Goal: Information Seeking & Learning: Learn about a topic

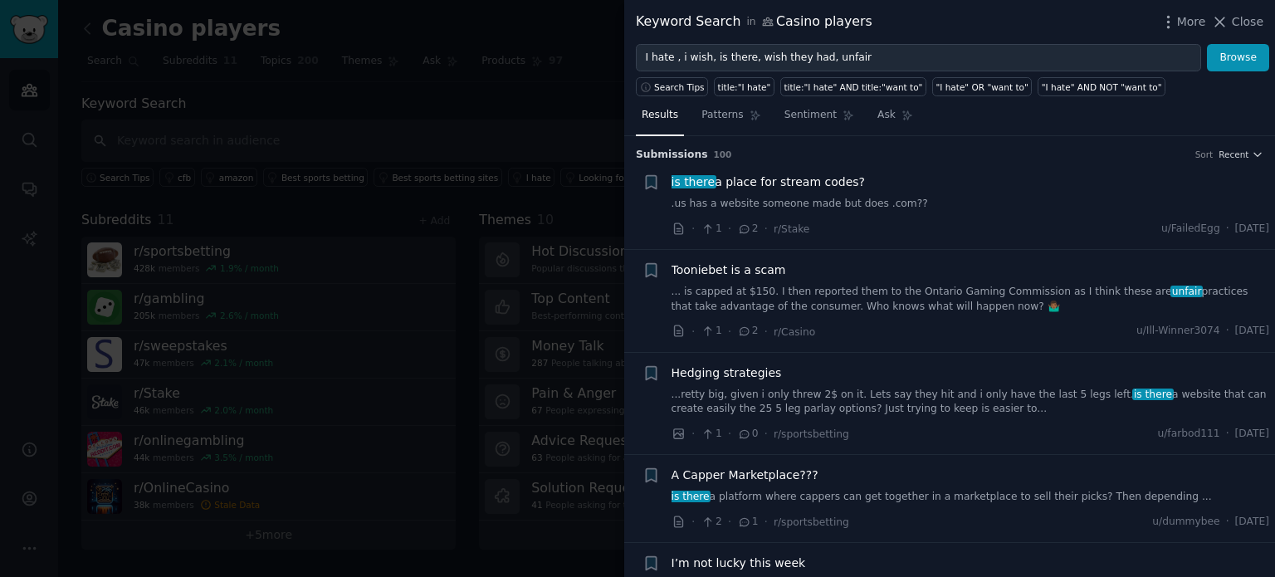
scroll to position [1062, 0]
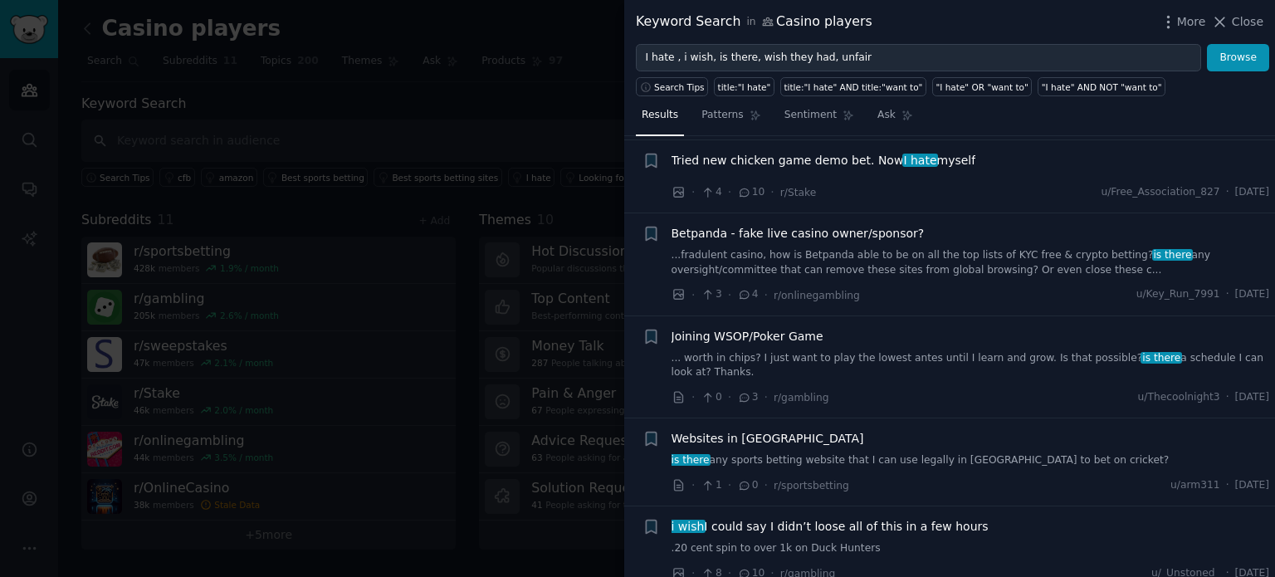
click at [865, 152] on span "Tried new chicken game demo bet. Now I hate myself" at bounding box center [823, 160] width 305 height 17
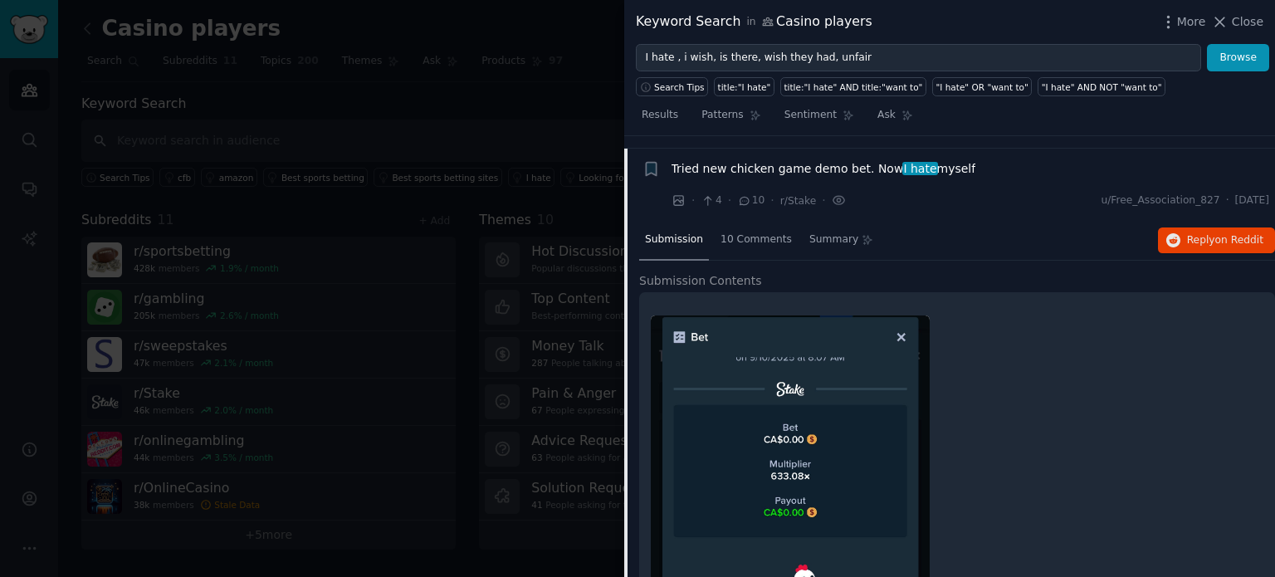
scroll to position [1050, 0]
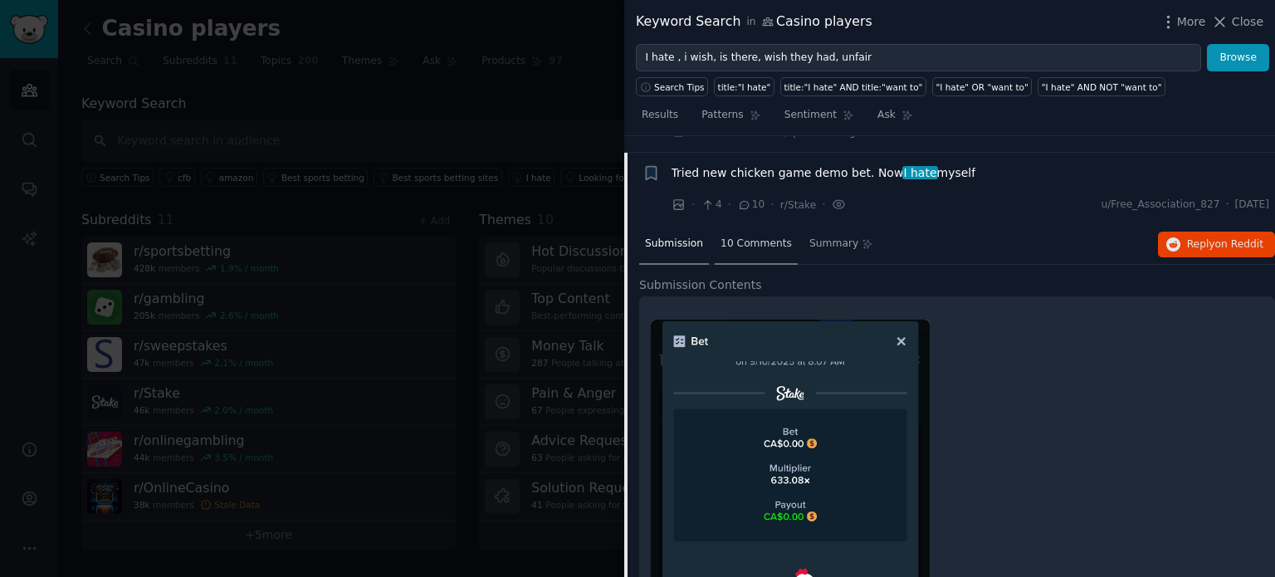
click at [763, 237] on span "10 Comments" at bounding box center [755, 244] width 71 height 15
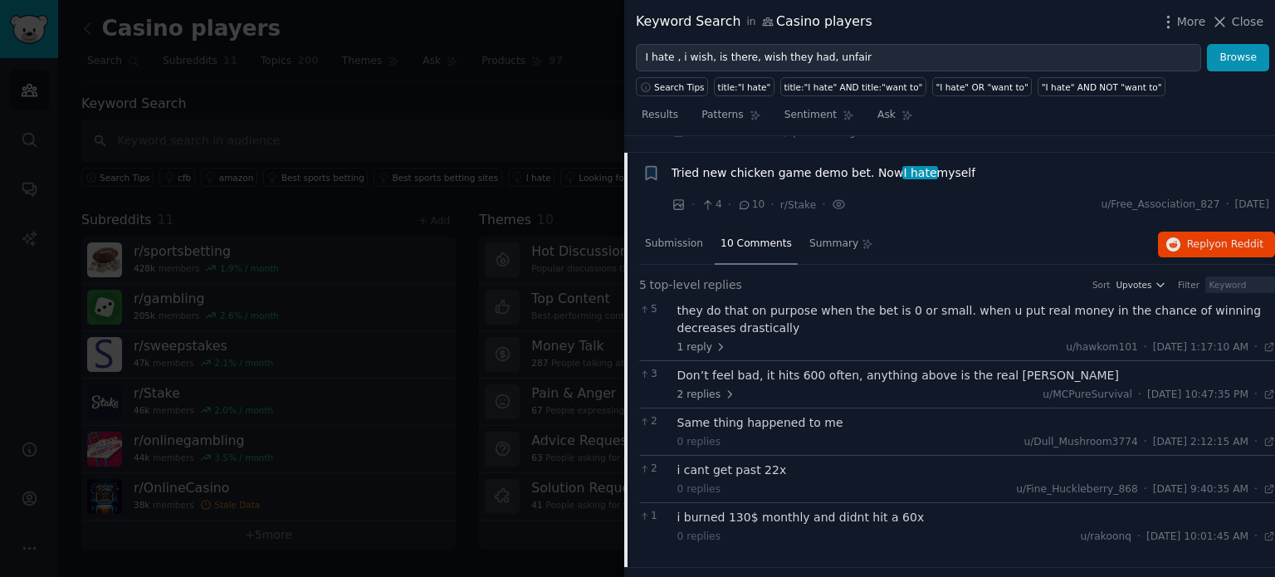
click at [728, 164] on span "Tried new chicken game demo bet. Now I hate myself" at bounding box center [823, 172] width 305 height 17
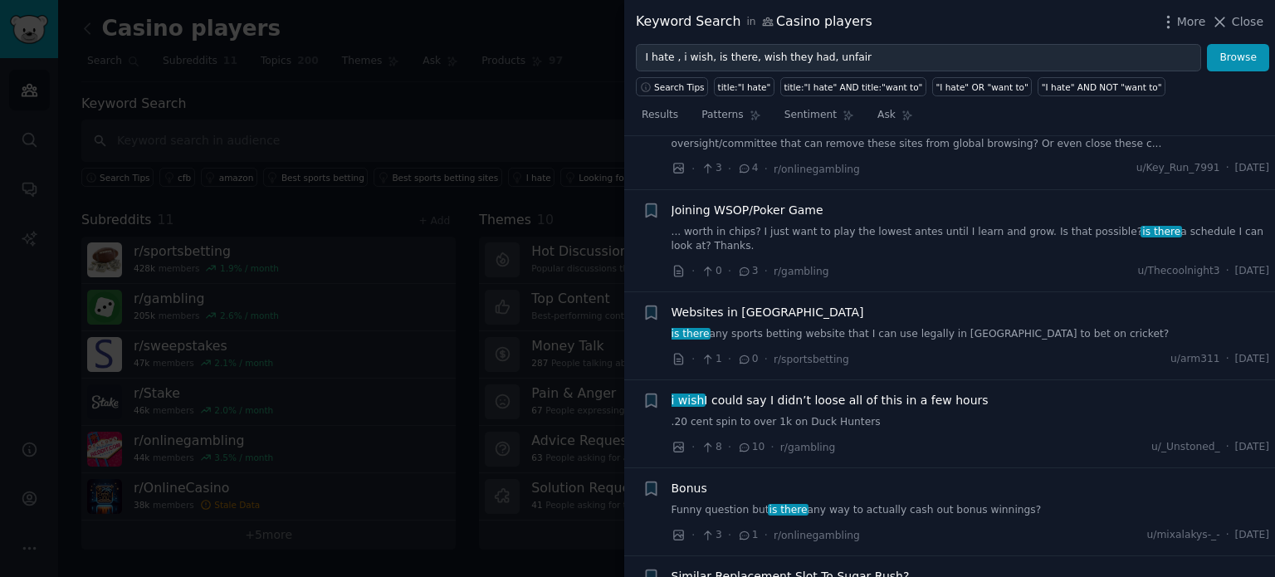
scroll to position [1198, 0]
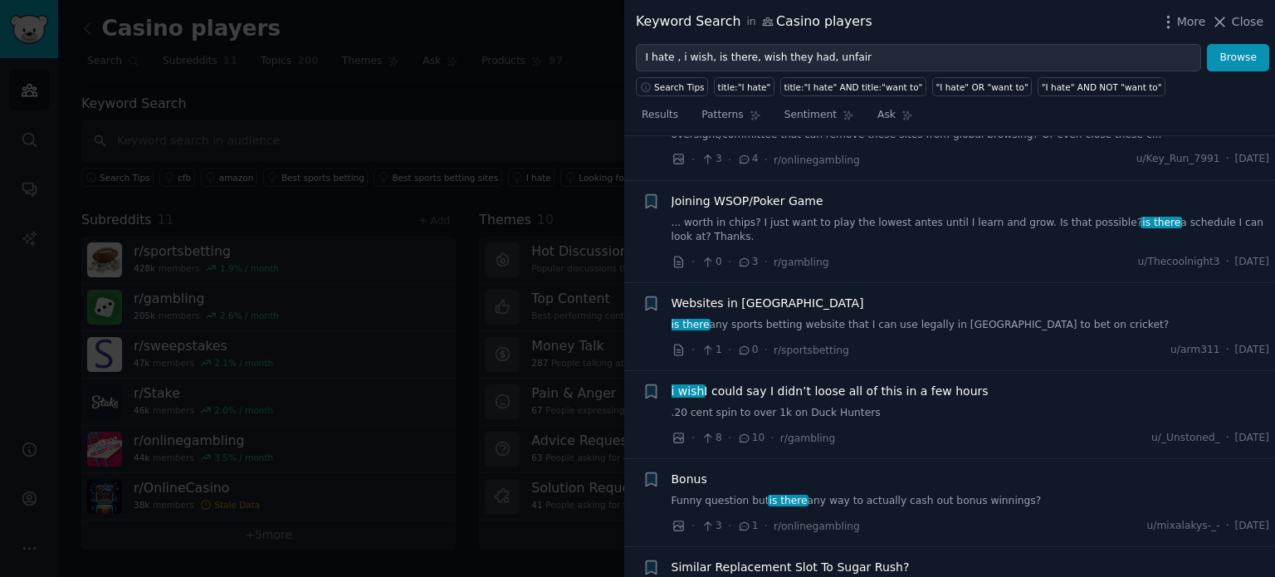
click at [803, 383] on span "i wish I could say I didn’t loose all of this in a few hours" at bounding box center [829, 391] width 317 height 17
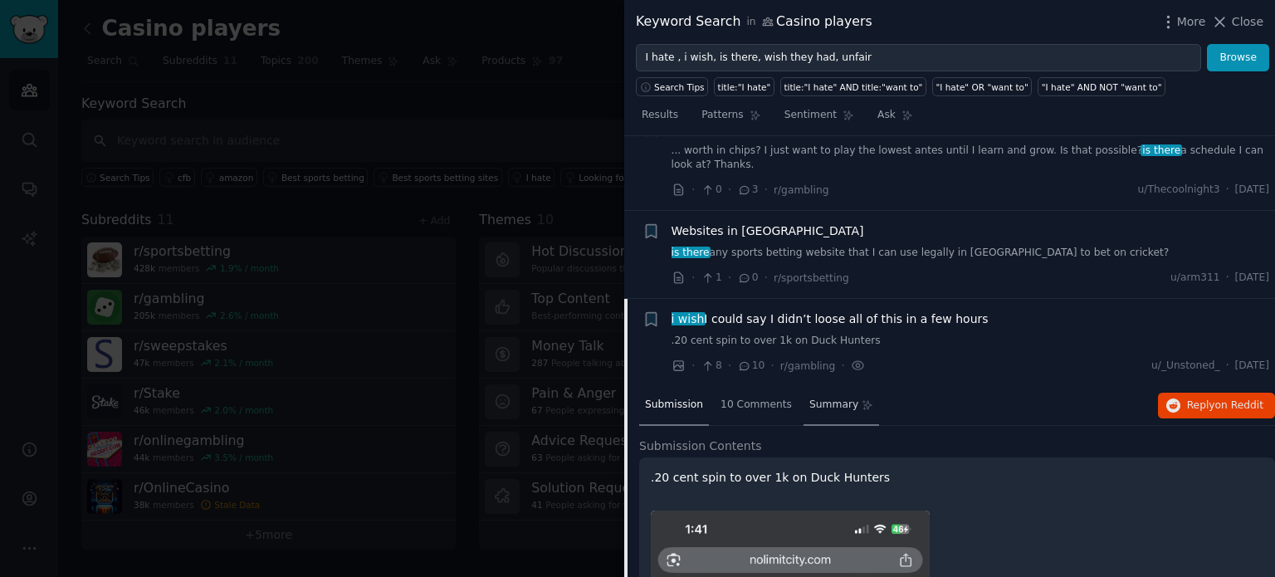
scroll to position [1268, 0]
click at [798, 312] on span "i wish I could say I didn’t loose all of this in a few hours" at bounding box center [829, 320] width 317 height 17
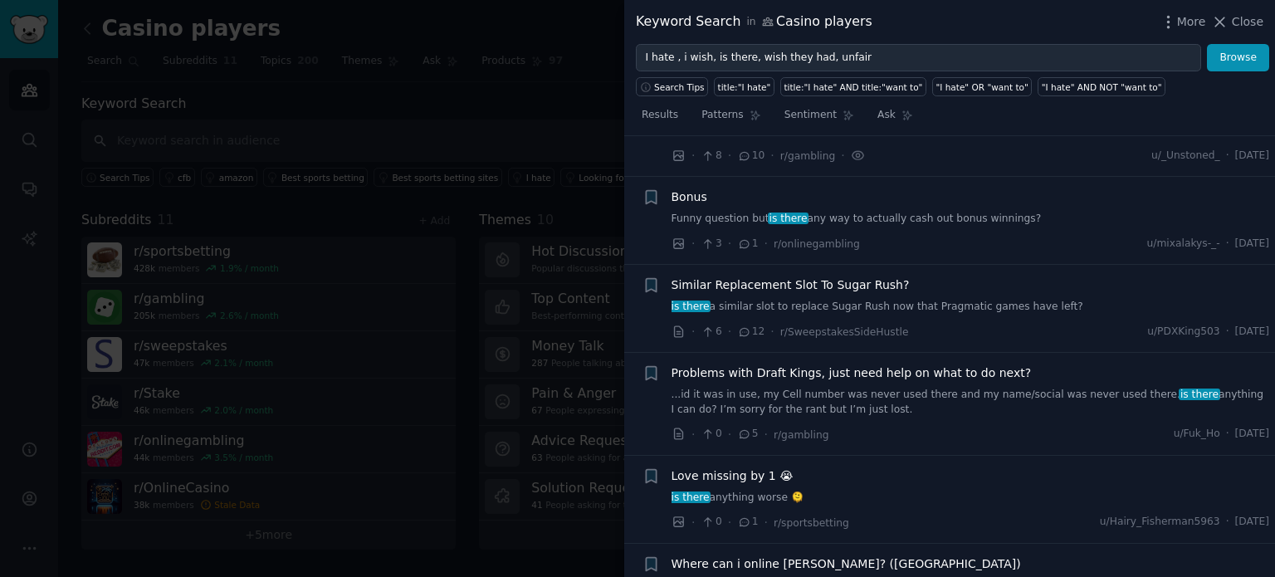
scroll to position [1490, 0]
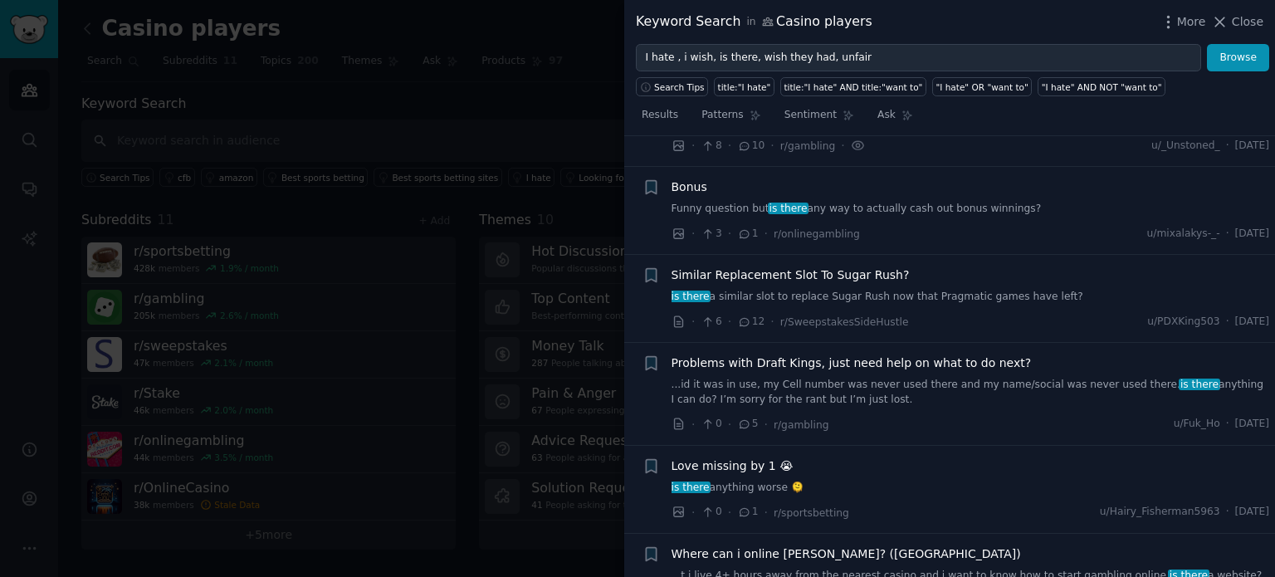
click at [969, 354] on span "Problems with Draft Kings, just need help on what to do next?" at bounding box center [851, 362] width 360 height 17
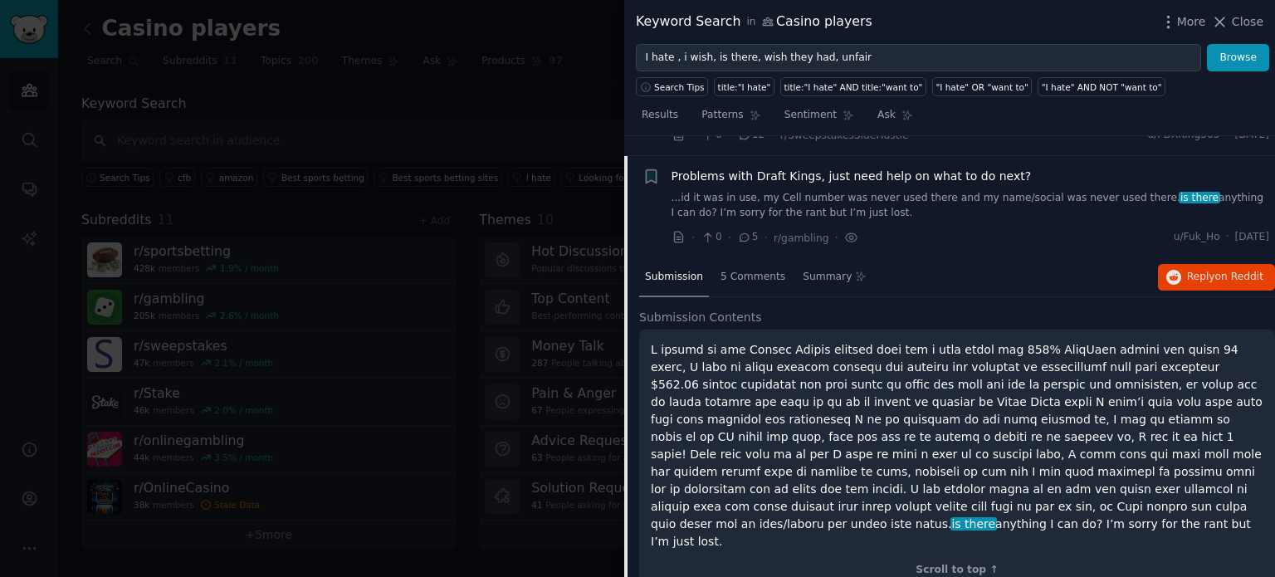
scroll to position [1679, 0]
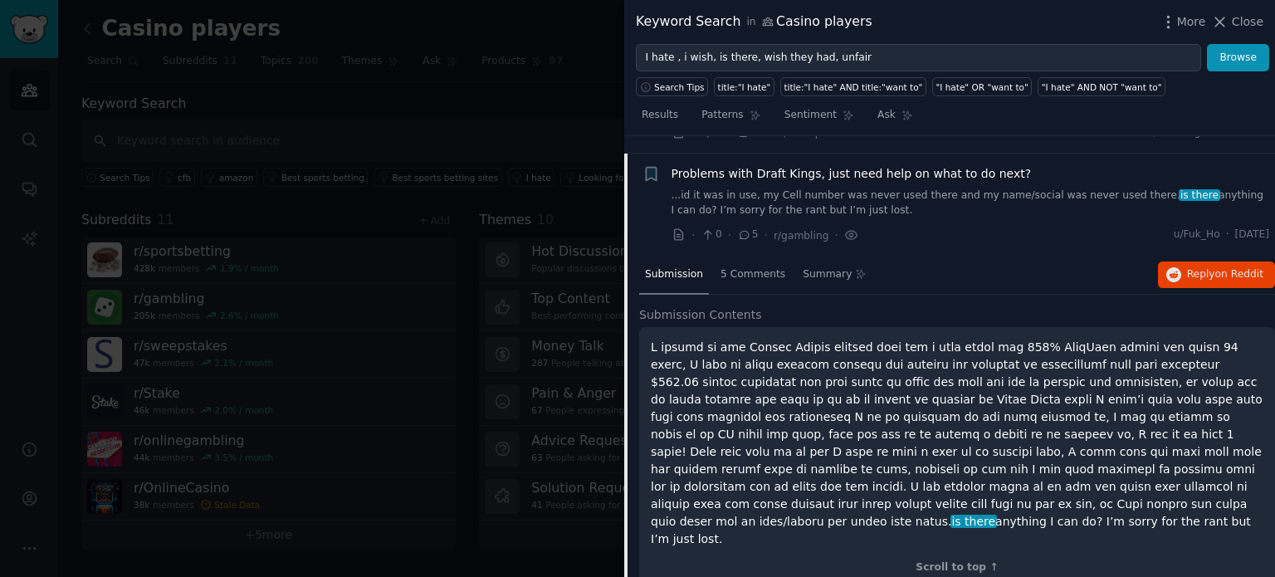
click at [812, 165] on span "Problems with Draft Kings, just need help on what to do next?" at bounding box center [851, 173] width 360 height 17
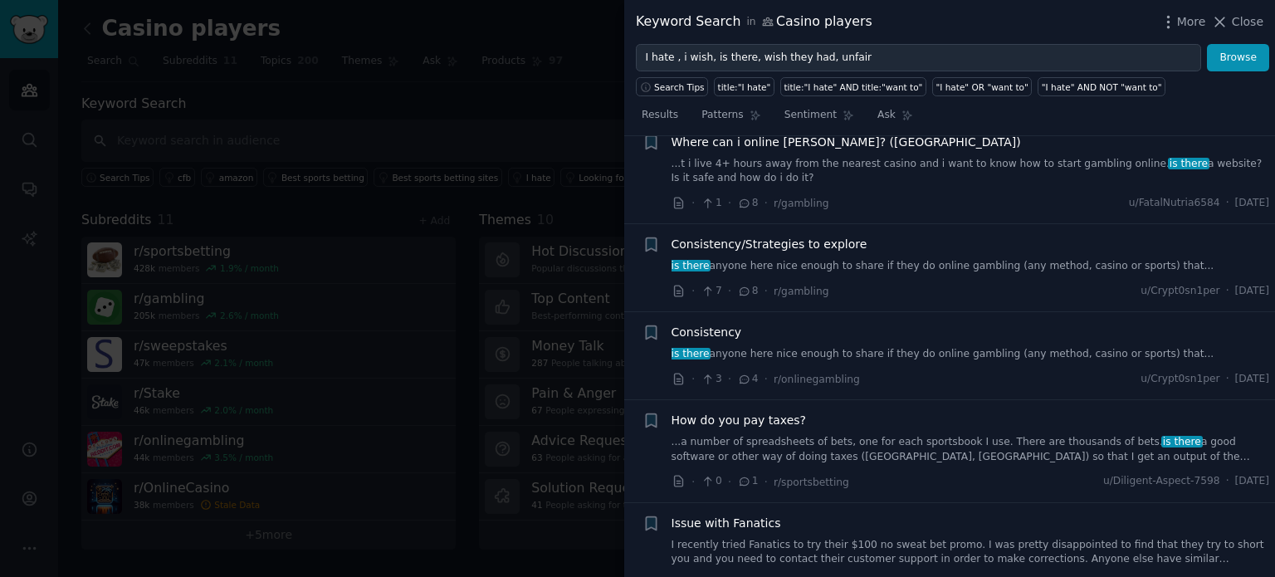
scroll to position [1929, 0]
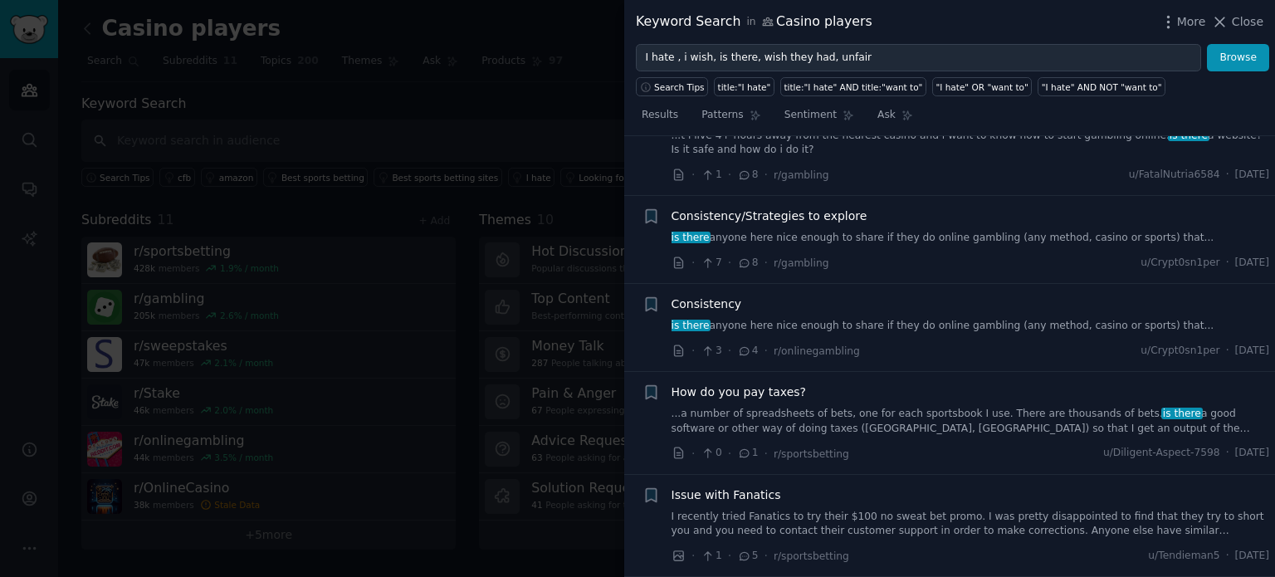
click at [903, 407] on link "...a number of spreadsheets of bets, one for each sportsbook I use. There are t…" at bounding box center [970, 421] width 598 height 29
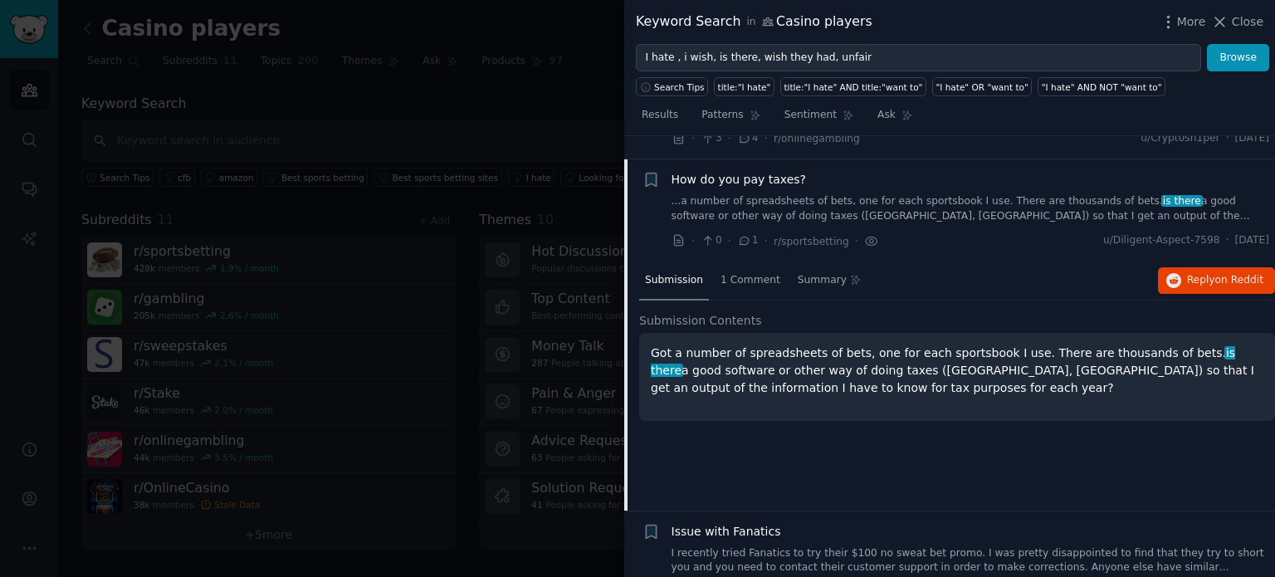
scroll to position [2147, 0]
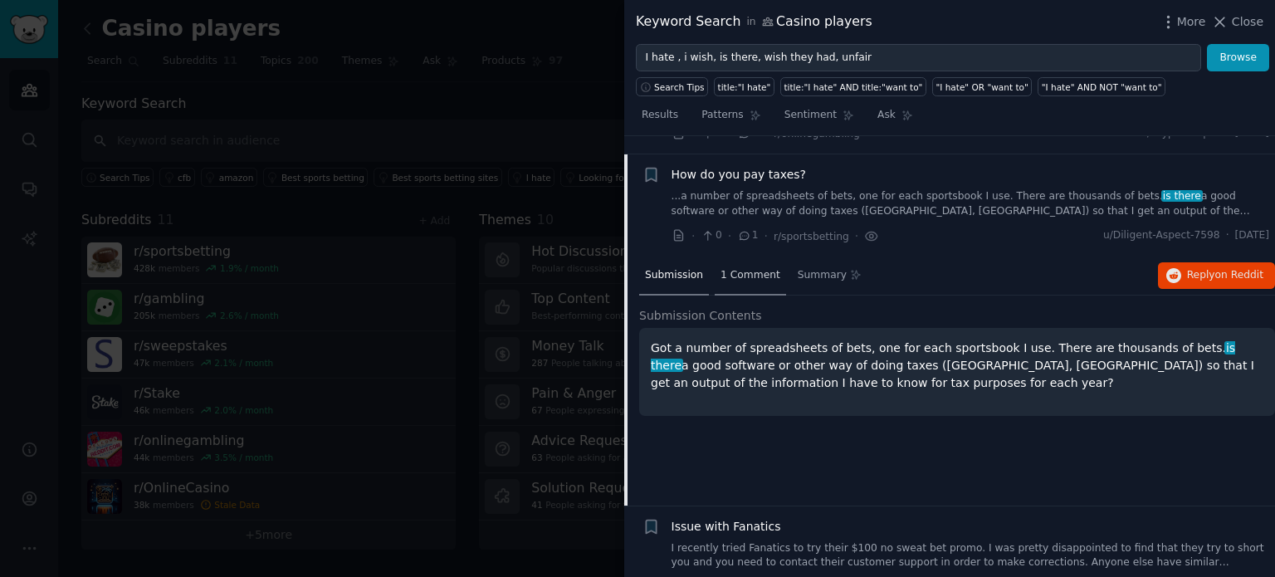
click at [759, 262] on div "1 Comment" at bounding box center [750, 276] width 71 height 40
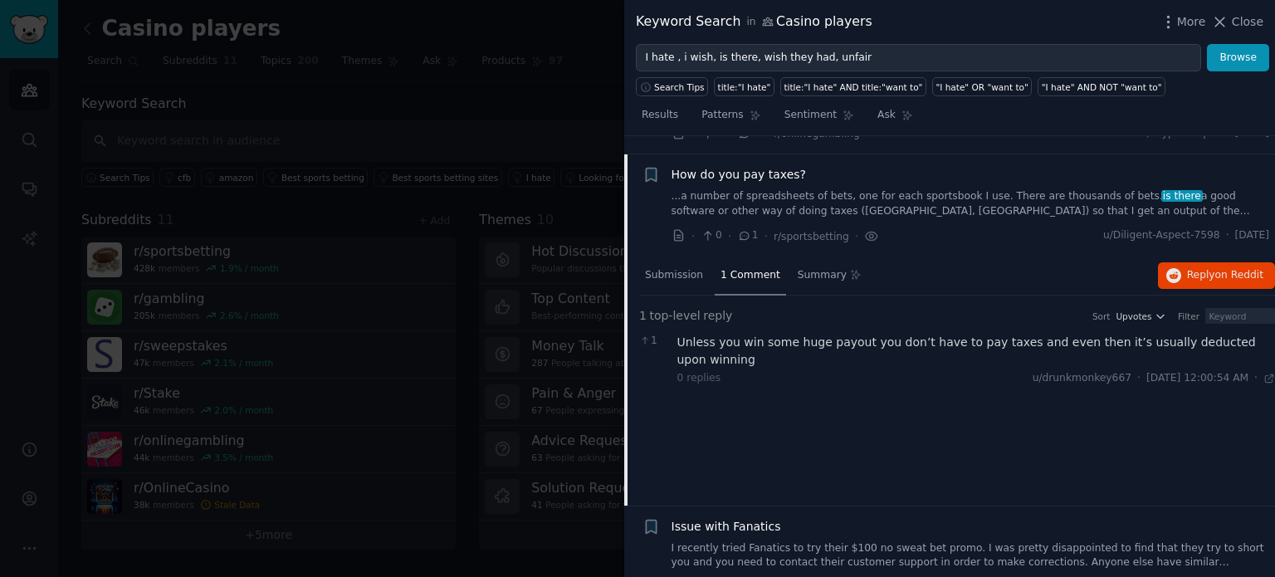
click at [752, 268] on span "1 Comment" at bounding box center [750, 275] width 60 height 15
click at [752, 166] on span "How do you pay taxes?" at bounding box center [738, 174] width 135 height 17
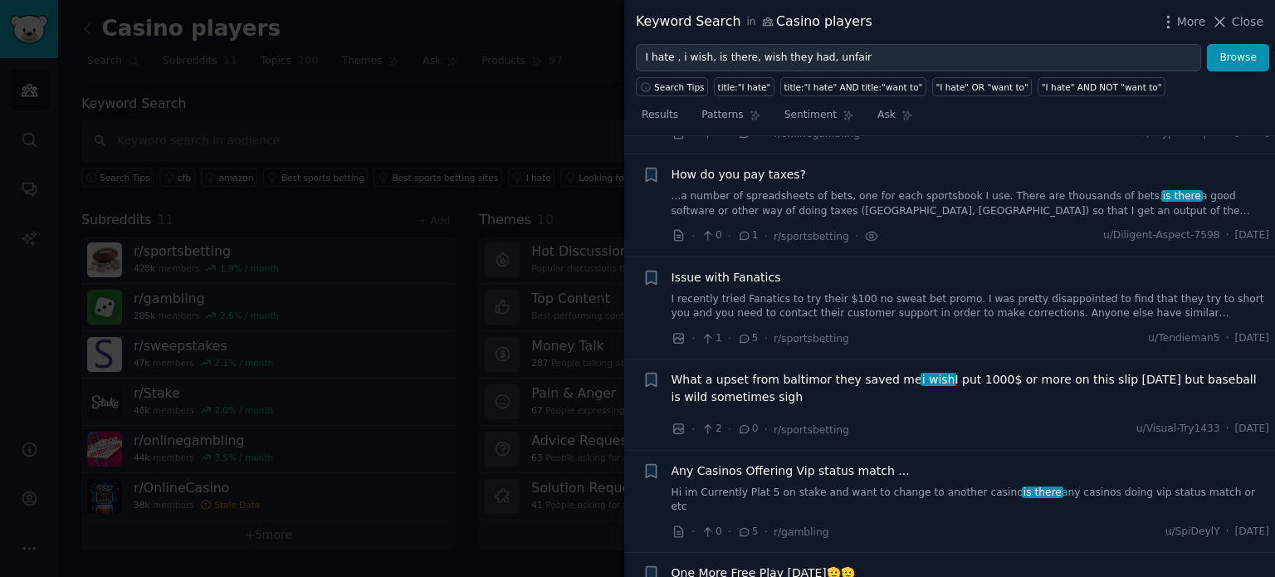
click at [731, 269] on span "Issue with Fanatics" at bounding box center [726, 277] width 110 height 17
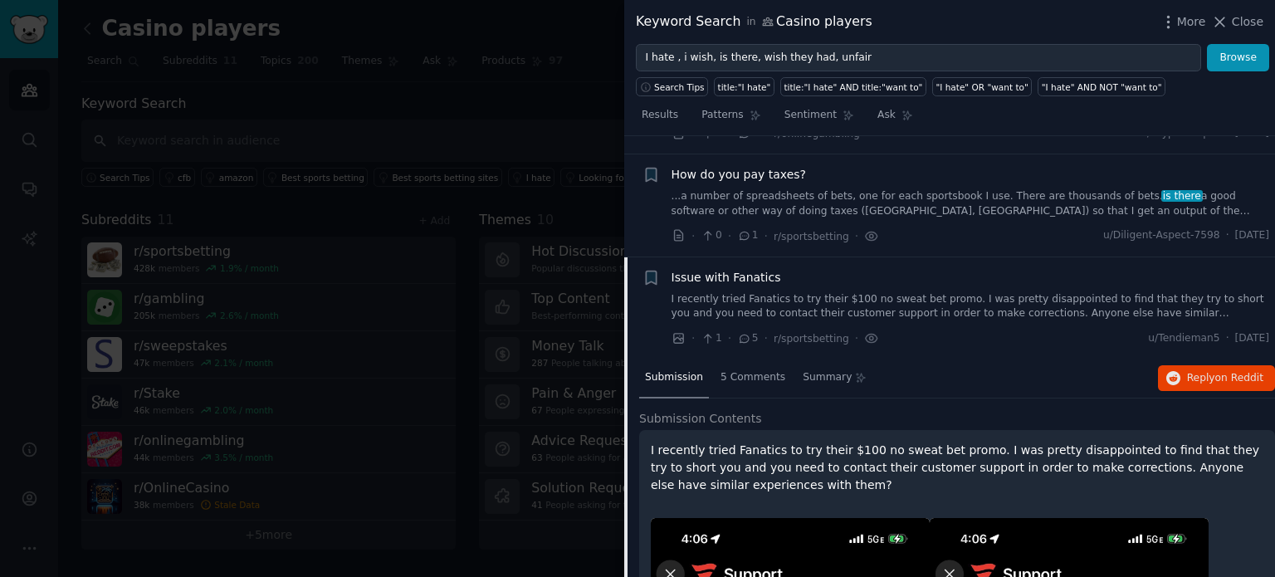
scroll to position [2249, 0]
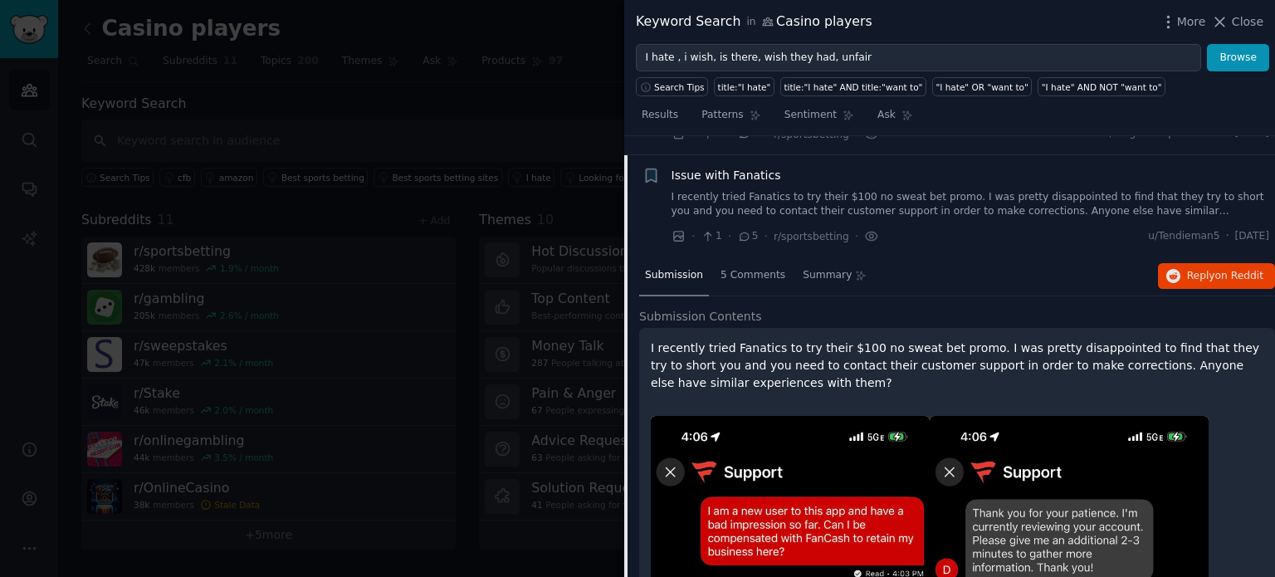
click at [736, 190] on link "I recently tried Fanatics to try their $100 no sweat bet promo. I was pretty di…" at bounding box center [970, 204] width 598 height 29
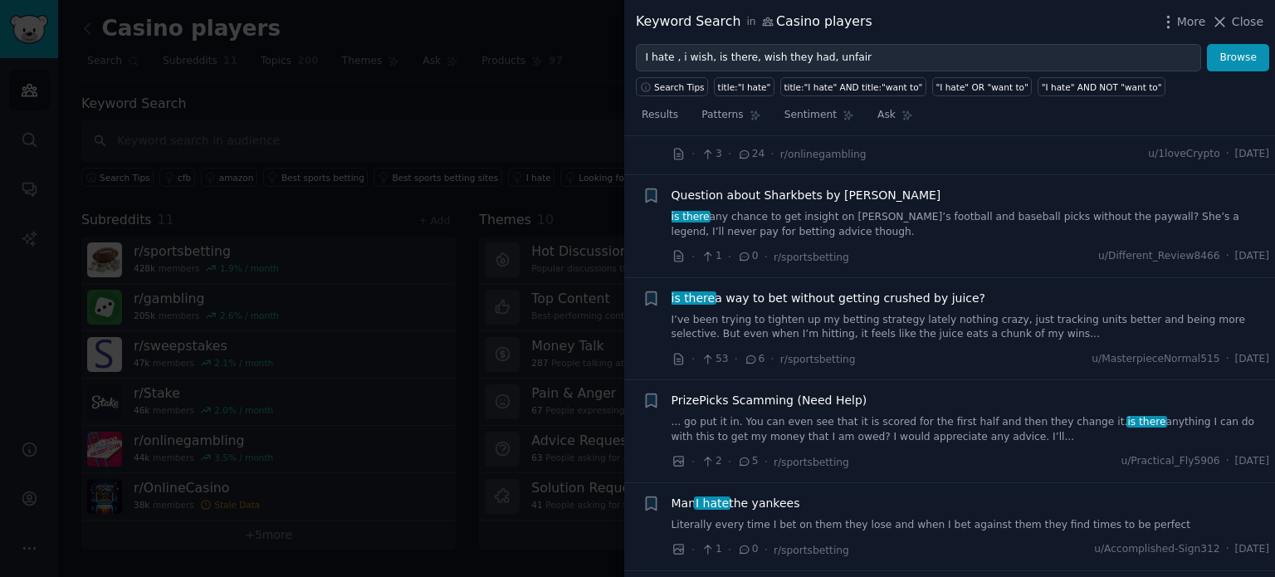
scroll to position [2825, 0]
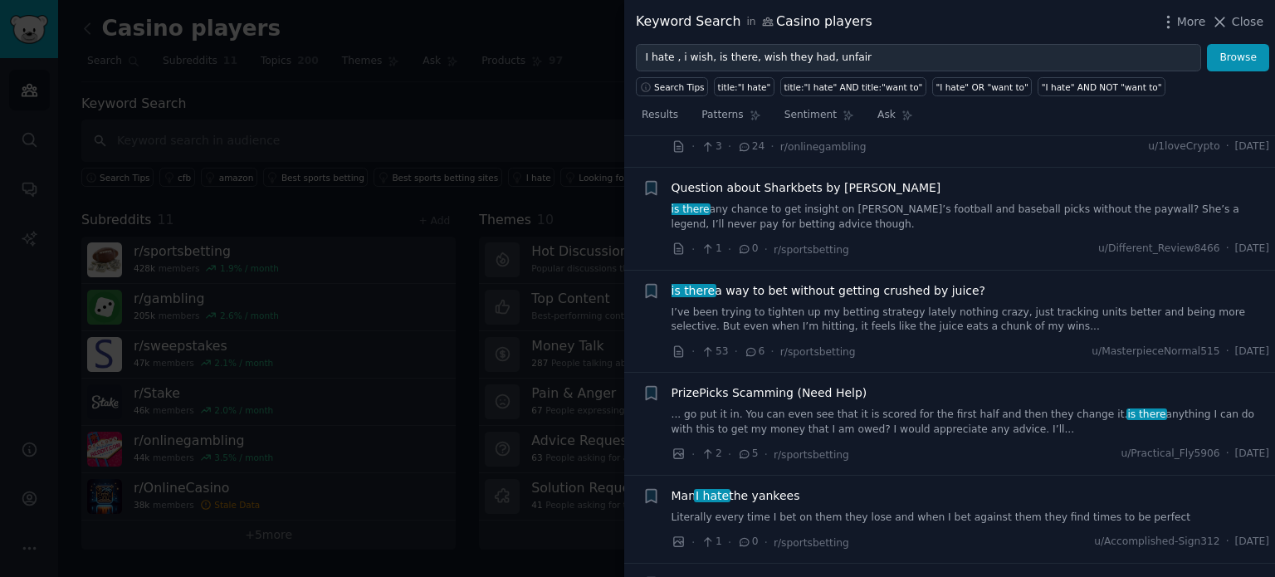
click at [785, 282] on span "is there a way to bet without getting crushed by juice?" at bounding box center [828, 290] width 315 height 17
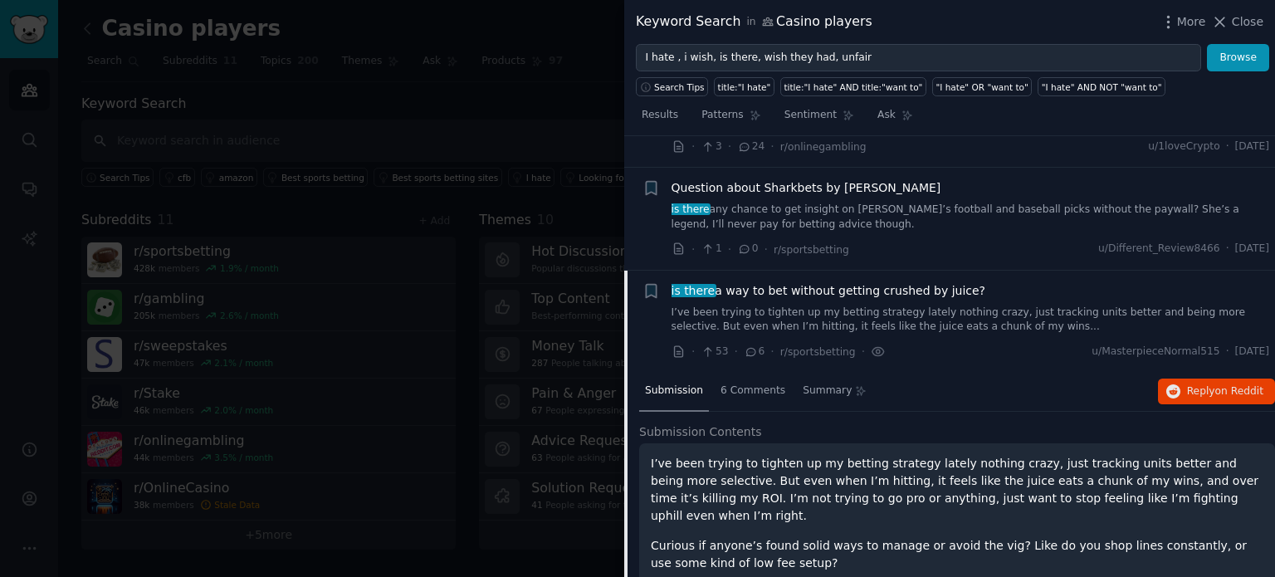
scroll to position [2924, 0]
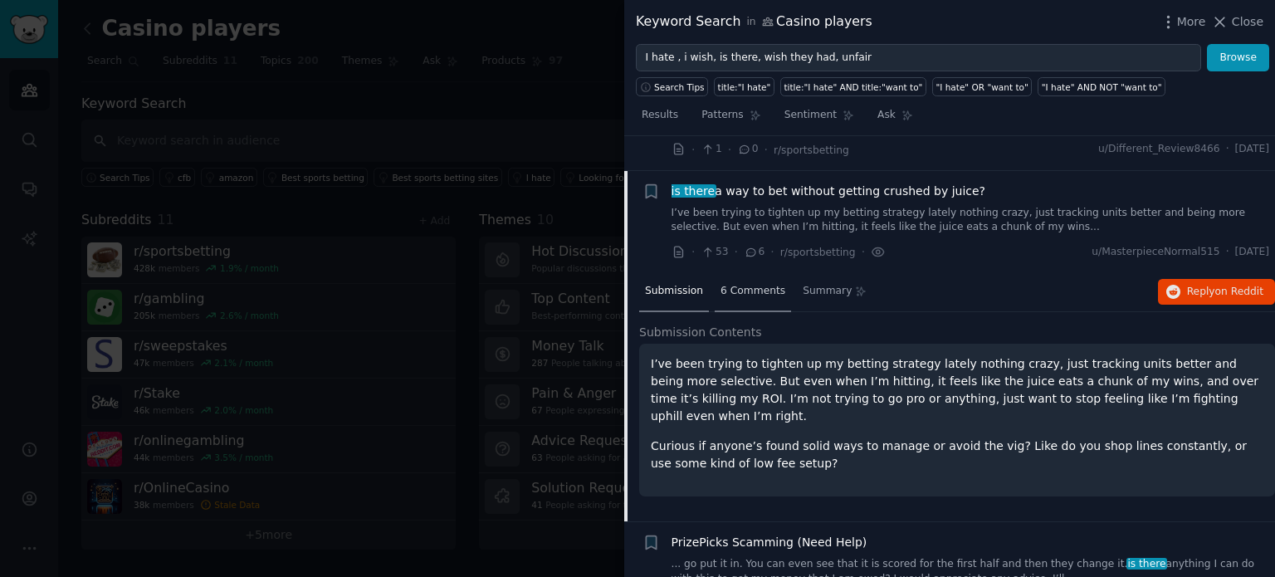
click at [754, 284] on span "6 Comments" at bounding box center [752, 291] width 65 height 15
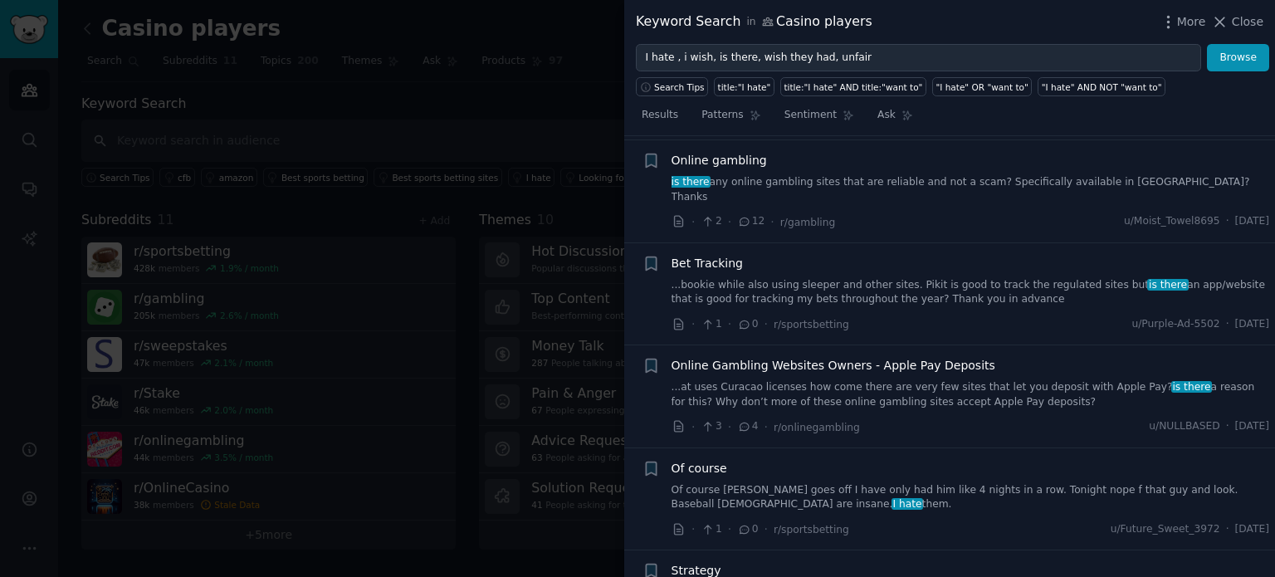
scroll to position [4046, 0]
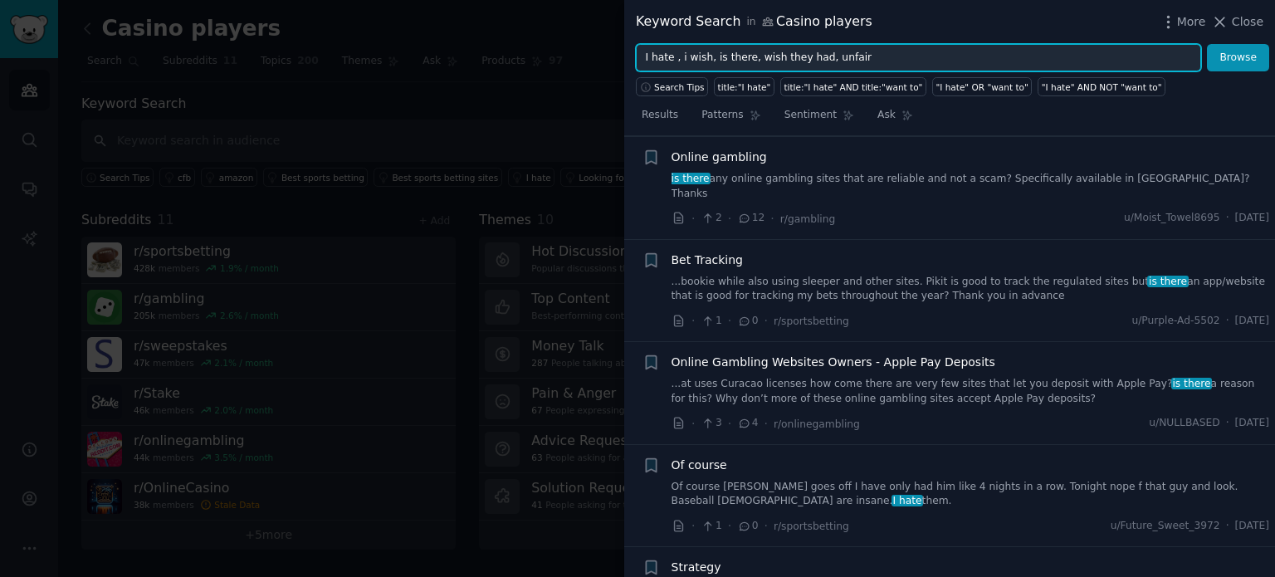
click at [858, 63] on input "I hate , i wish, is there, wish they had, unfair" at bounding box center [918, 58] width 565 height 28
click at [1207, 44] on button "Browse" at bounding box center [1238, 58] width 62 height 28
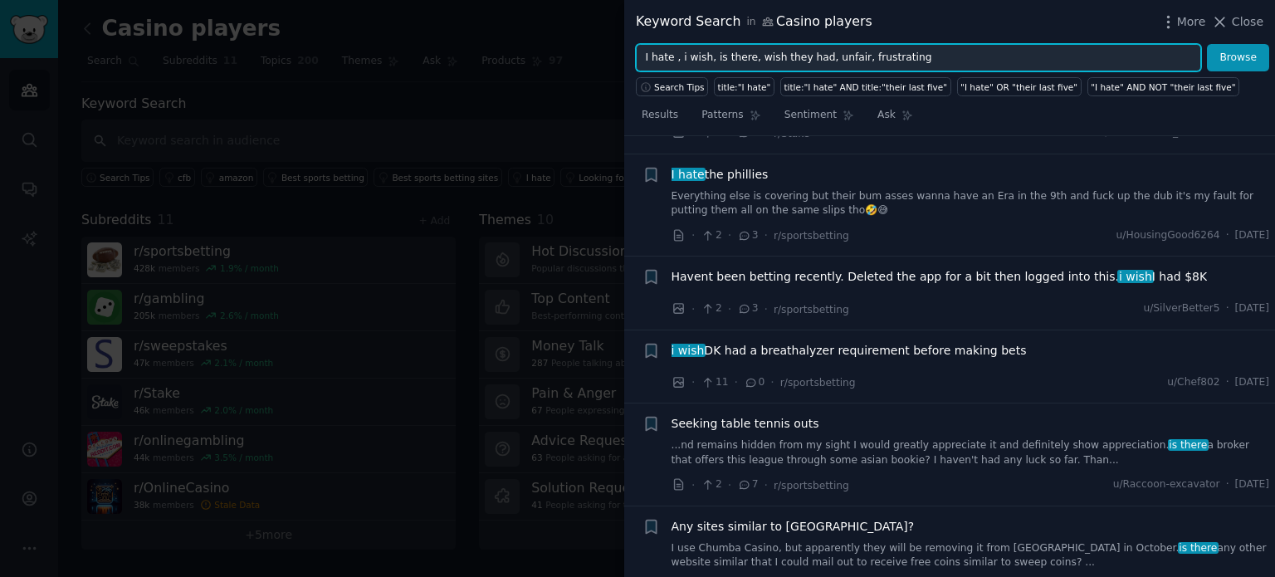
scroll to position [8962, 0]
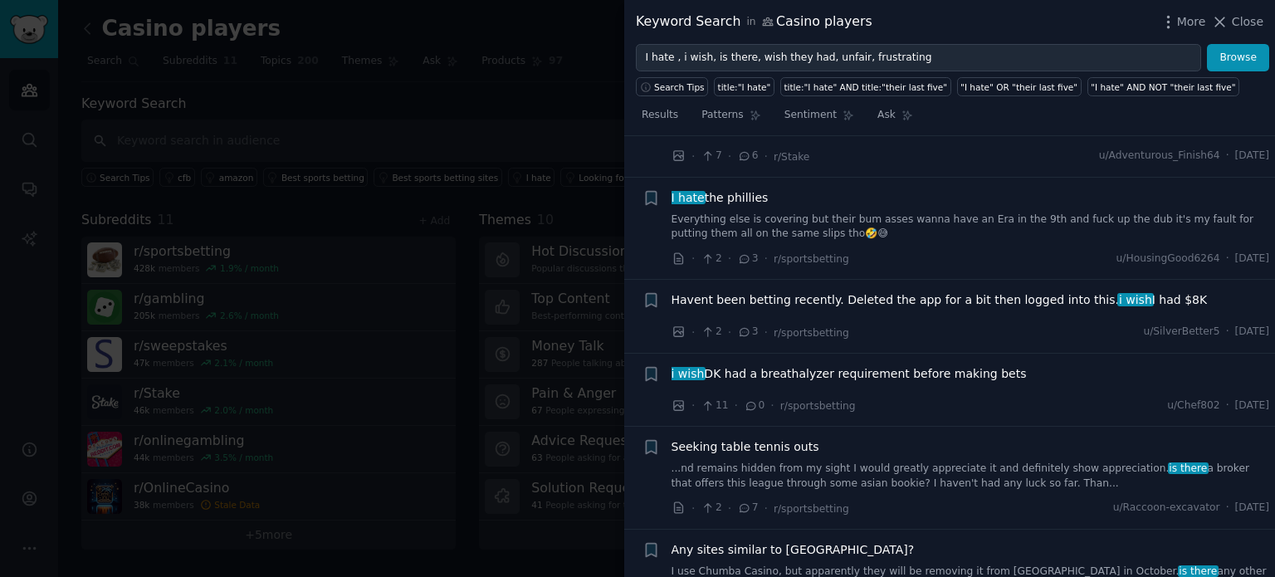
click at [919, 365] on span "i wish DK had a breathalyzer requirement before making bets" at bounding box center [848, 373] width 355 height 17
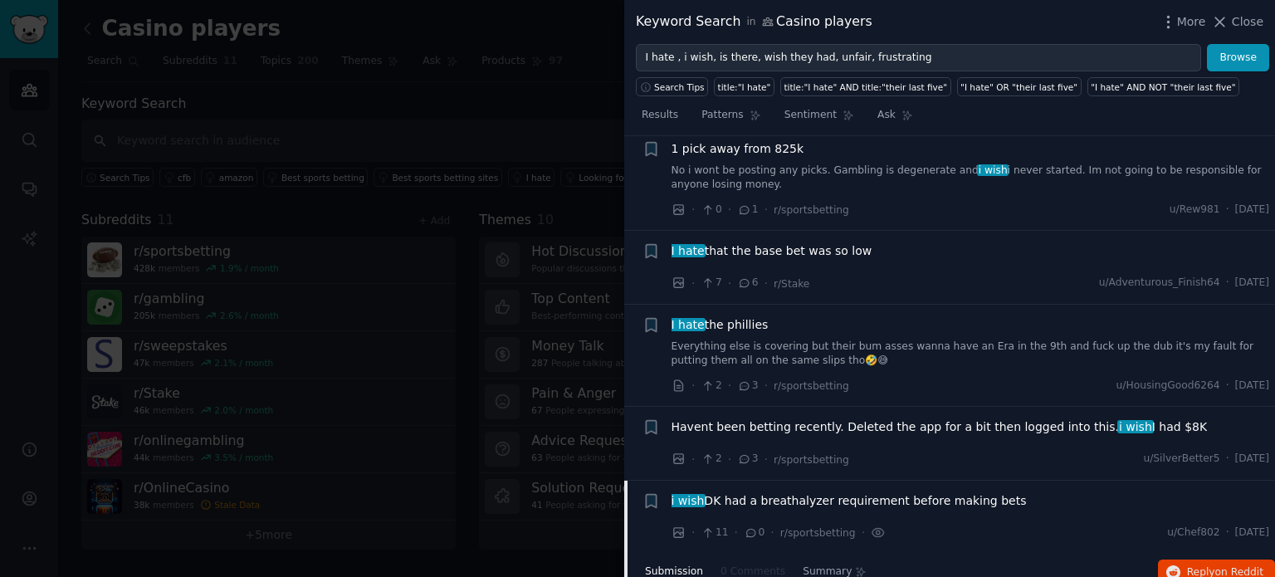
scroll to position [8571, 0]
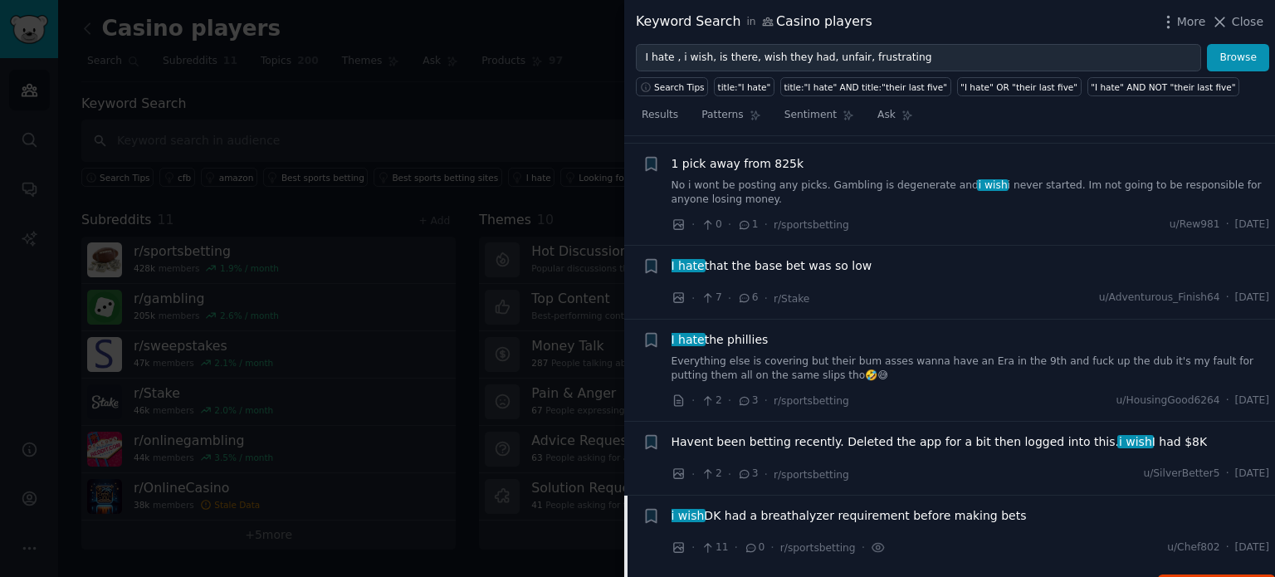
click at [862, 507] on span "i wish DK had a breathalyzer requirement before making bets" at bounding box center [848, 515] width 355 height 17
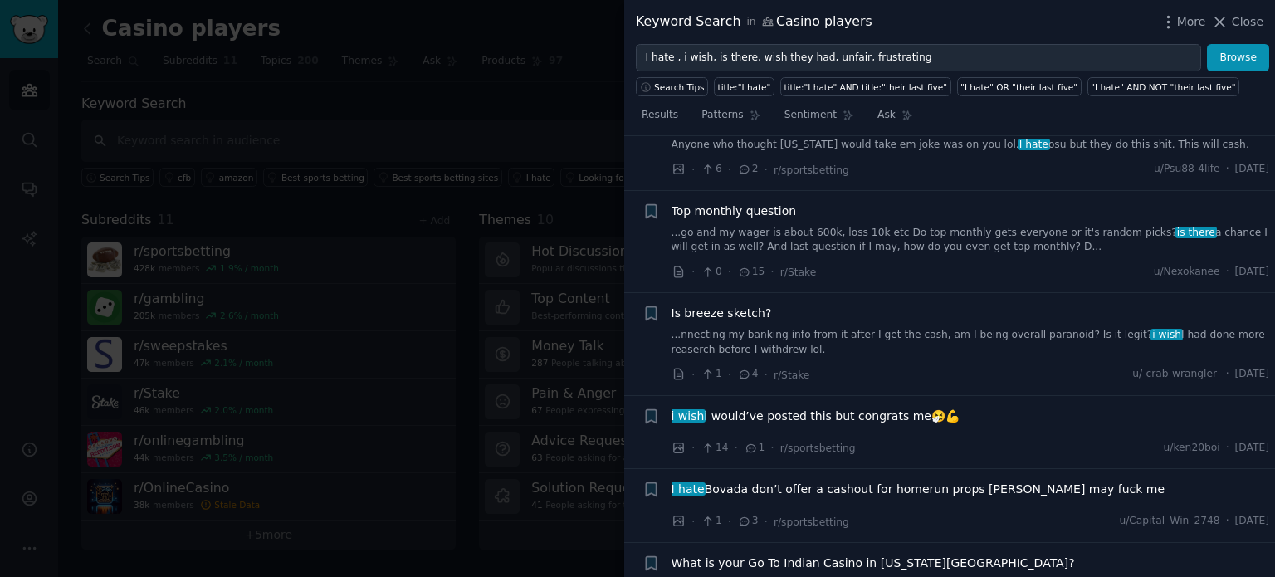
scroll to position [5901, 0]
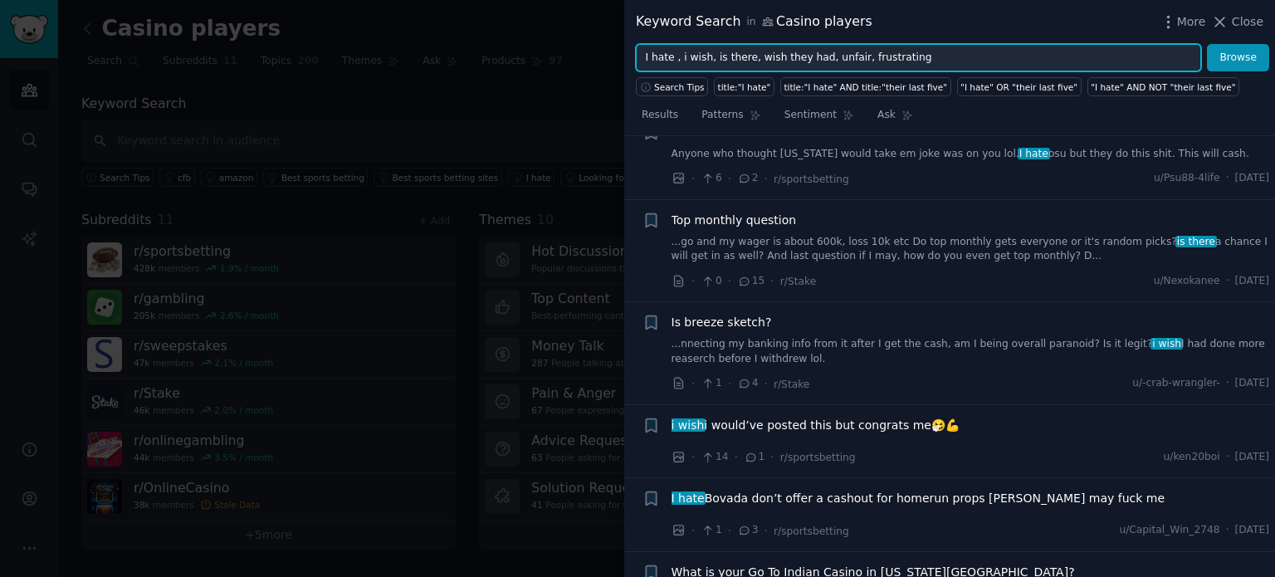
drag, startPoint x: 917, startPoint y: 59, endPoint x: 508, endPoint y: 49, distance: 409.2
click at [508, 49] on div "Keyword Search in Casino players More Close I hate , i wish, is there, wish the…" at bounding box center [637, 288] width 1275 height 577
type input "jackpots"
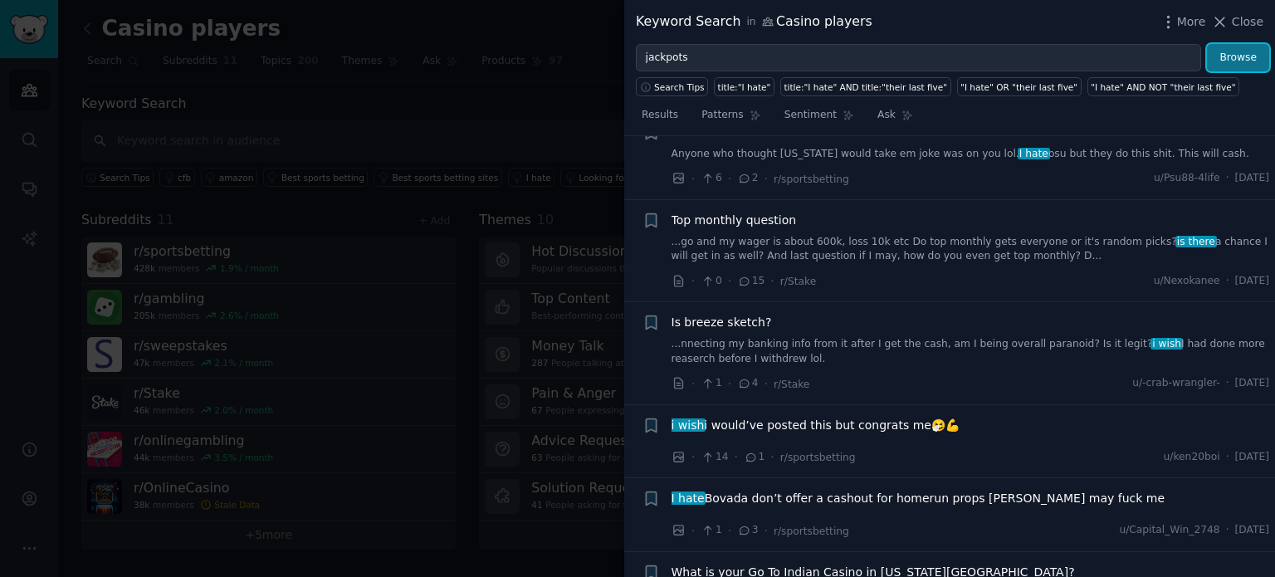
click at [1222, 58] on button "Browse" at bounding box center [1238, 58] width 62 height 28
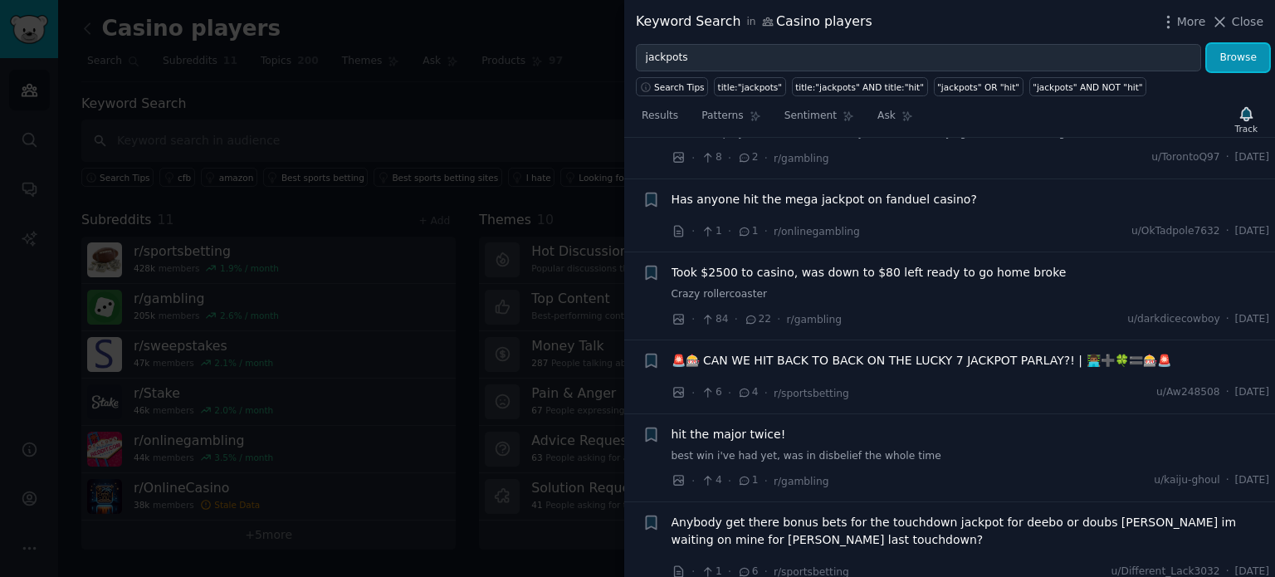
scroll to position [192, 0]
click at [963, 359] on span "🚨🎰 CAN WE HIT BACK TO BACK ON THE LUCKY 7 JACKPOT PARLAY?! | 👨🏾‍💻➕🍀🟰🎰🚨" at bounding box center [921, 358] width 500 height 17
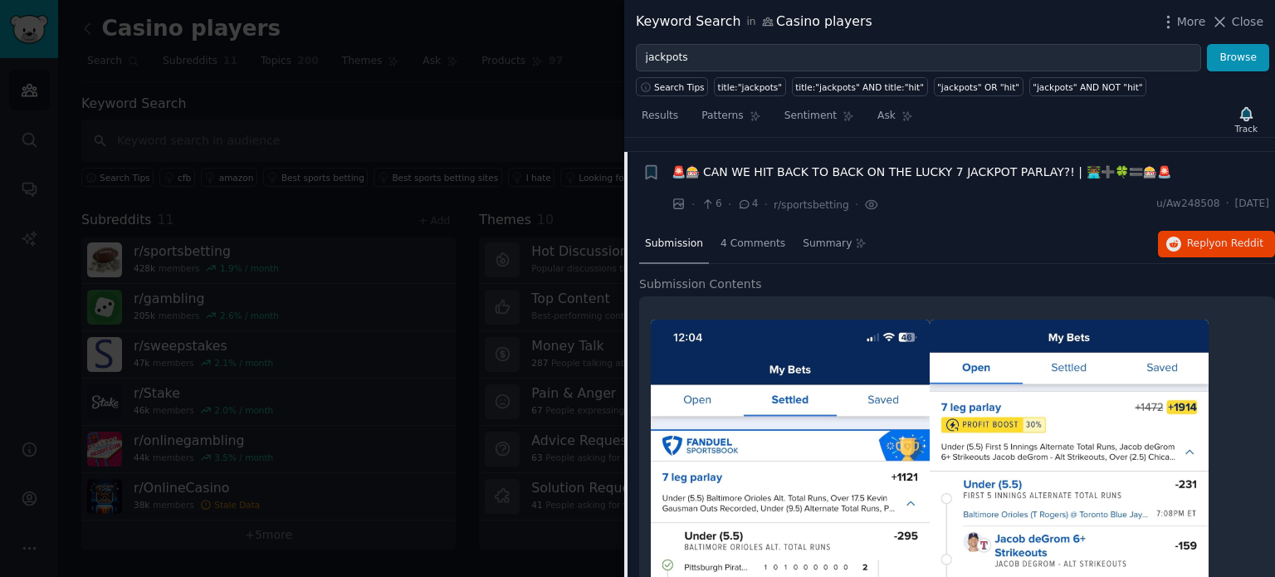
scroll to position [377, 0]
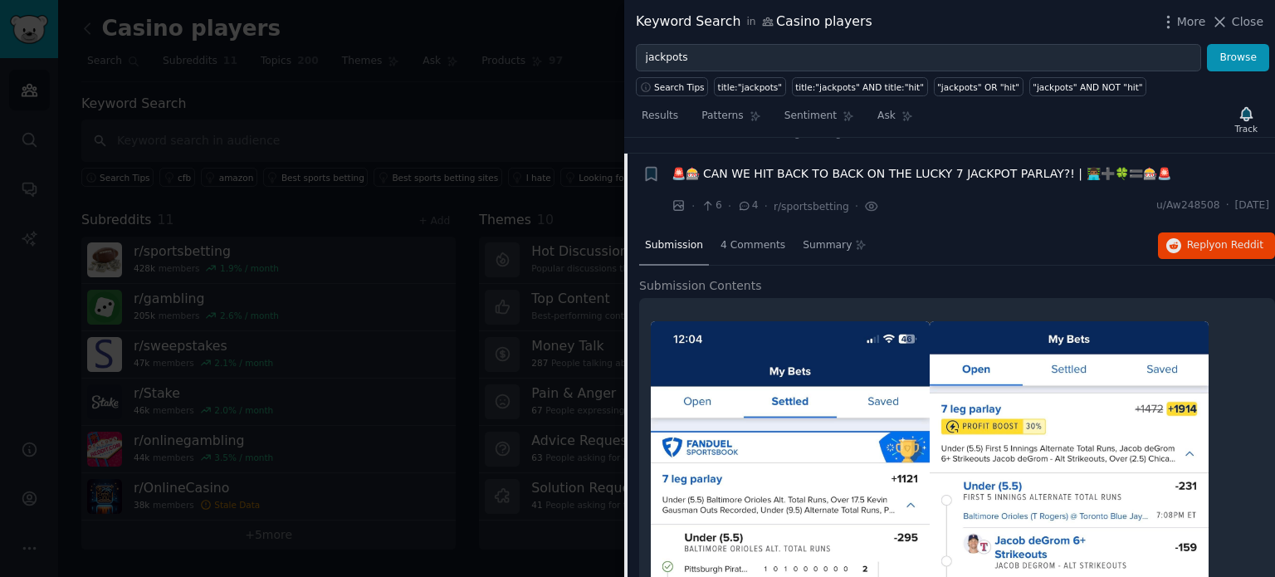
click at [881, 179] on span "🚨🎰 CAN WE HIT BACK TO BACK ON THE LUCKY 7 JACKPOT PARLAY?! | 👨🏾‍💻➕🍀🟰🎰🚨" at bounding box center [921, 173] width 500 height 17
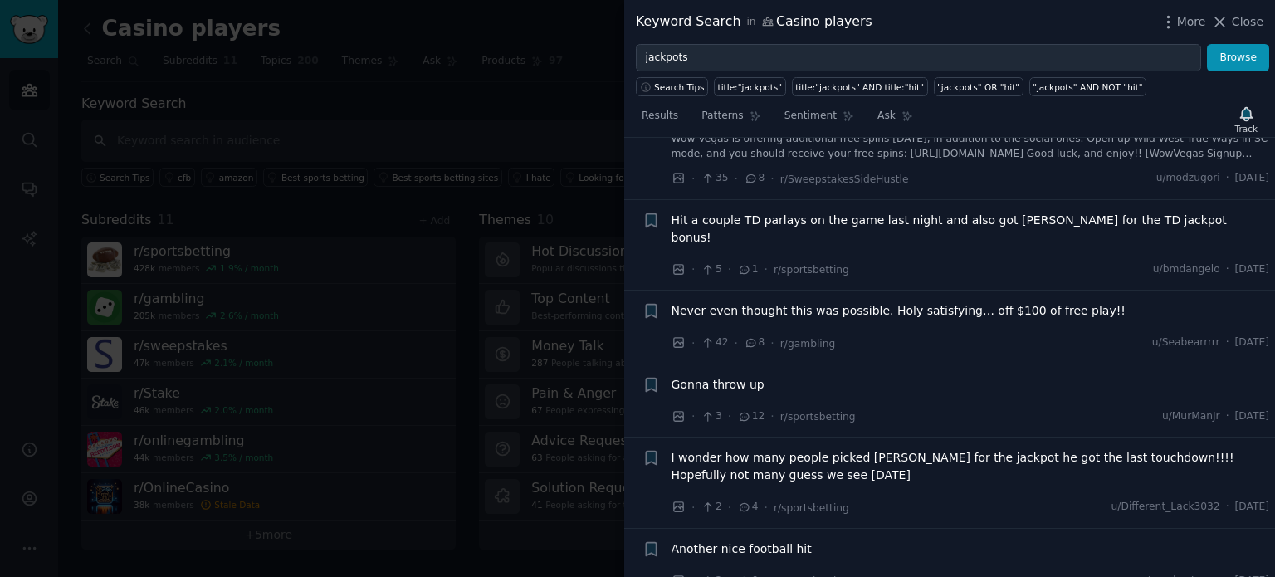
scroll to position [686, 0]
click at [964, 301] on span "Never even thought this was possible. Holy satisfying… off $100 of free play!!" at bounding box center [898, 309] width 454 height 17
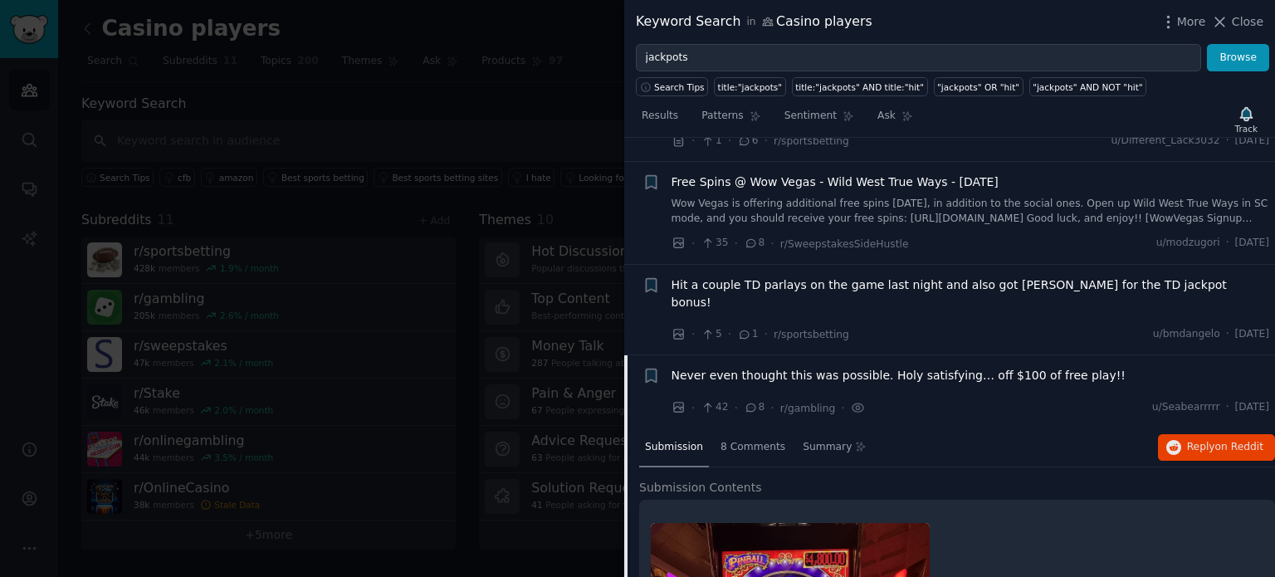
scroll to position [583, 0]
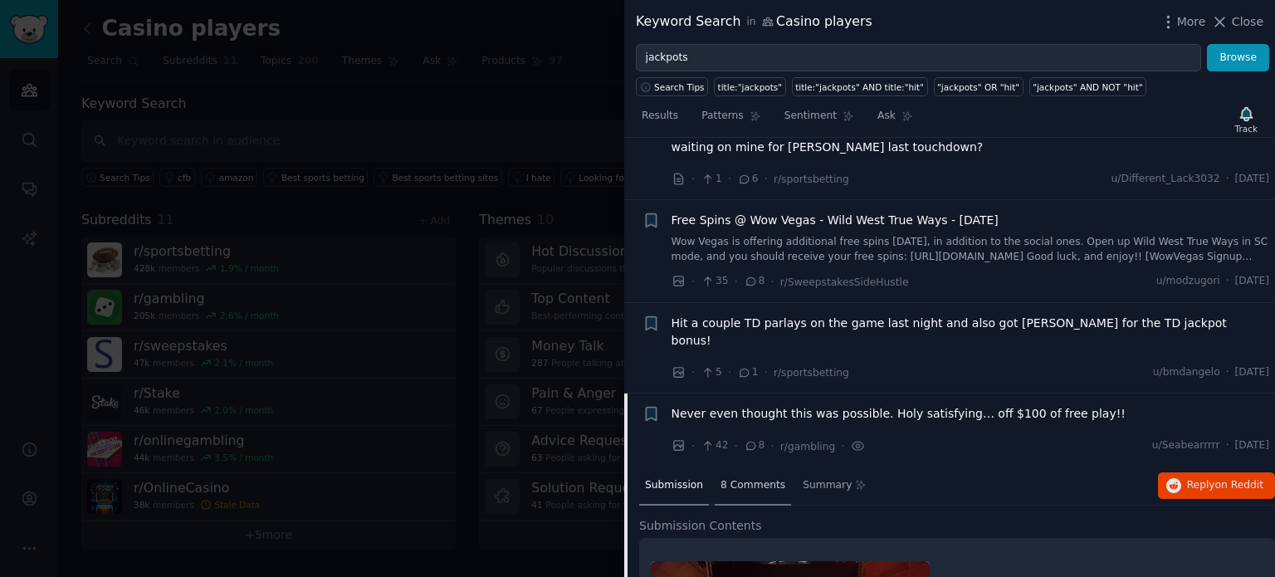
click at [744, 478] on span "8 Comments" at bounding box center [752, 485] width 65 height 15
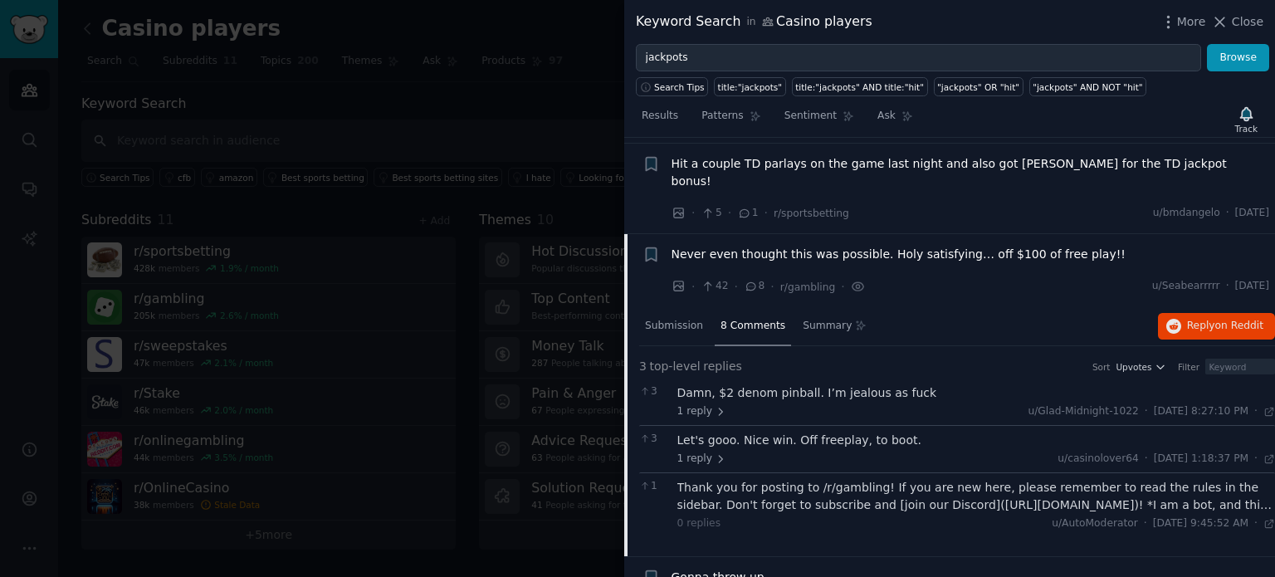
scroll to position [745, 0]
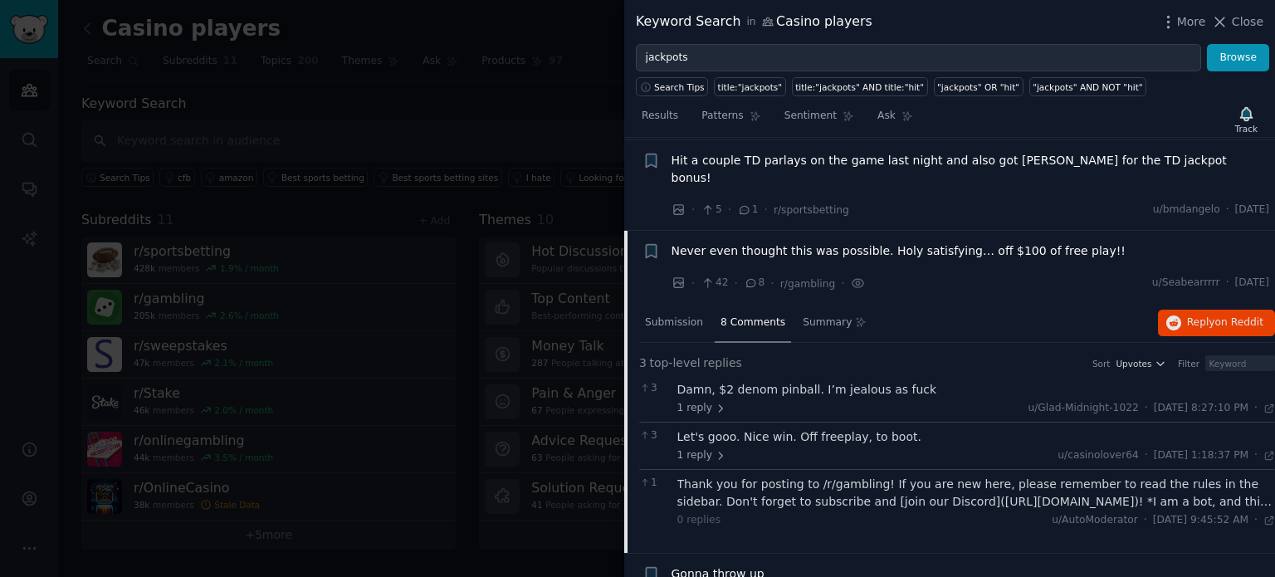
click at [805, 242] on span "Never even thought this was possible. Holy satisfying… off $100 of free play!!" at bounding box center [898, 250] width 454 height 17
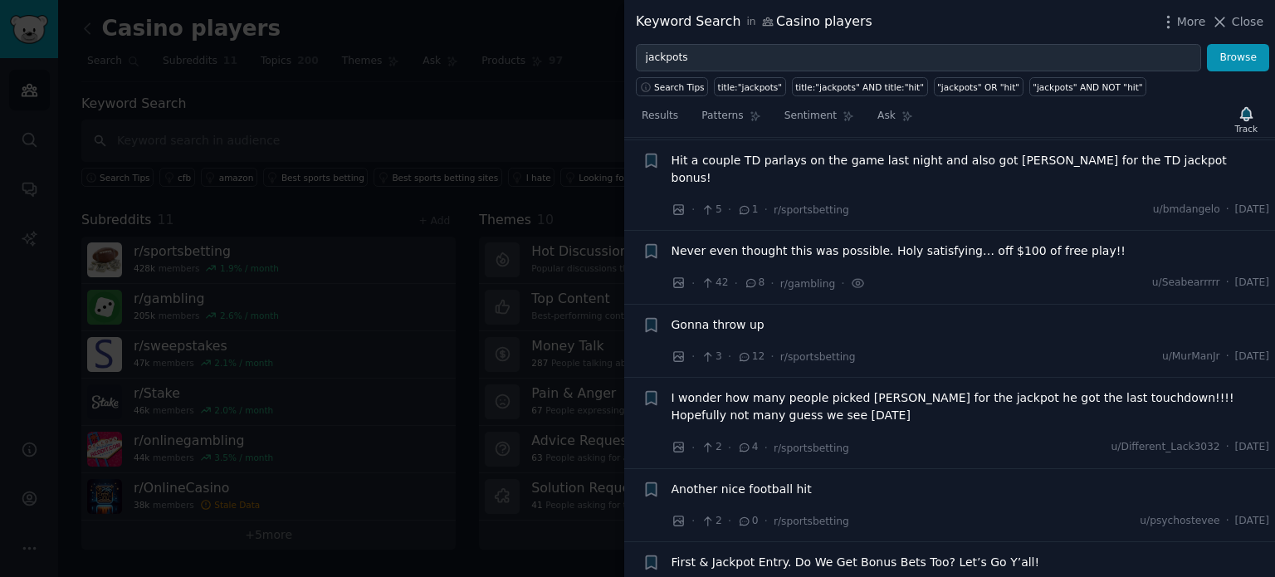
scroll to position [819, 0]
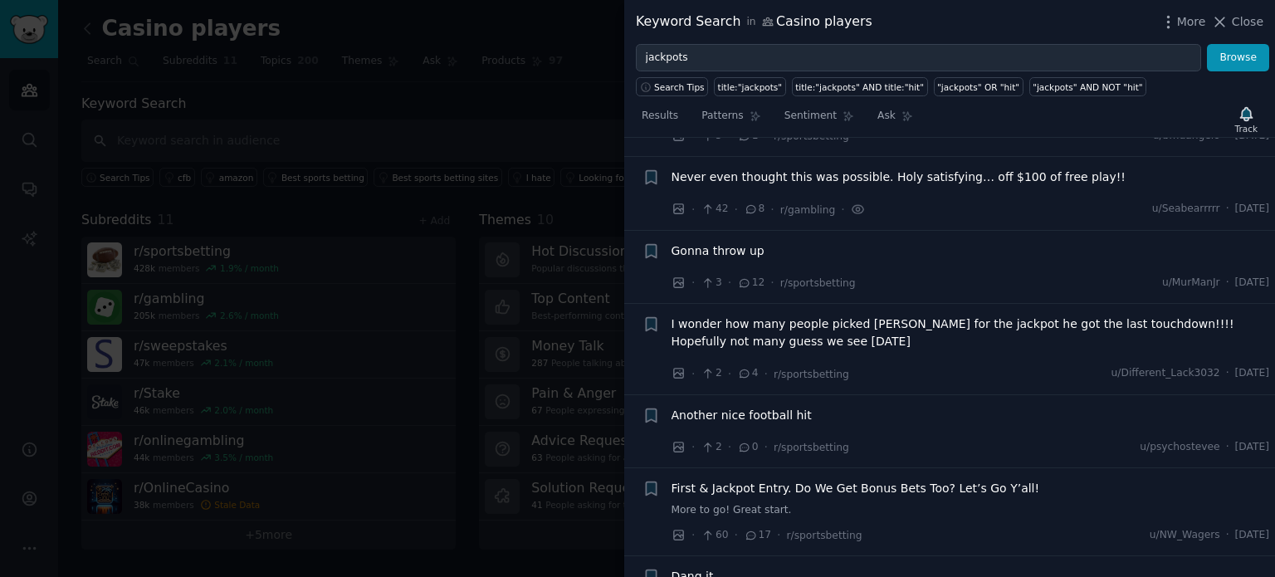
click at [803, 168] on span "Never even thought this was possible. Holy satisfying… off $100 of free play!!" at bounding box center [898, 176] width 454 height 17
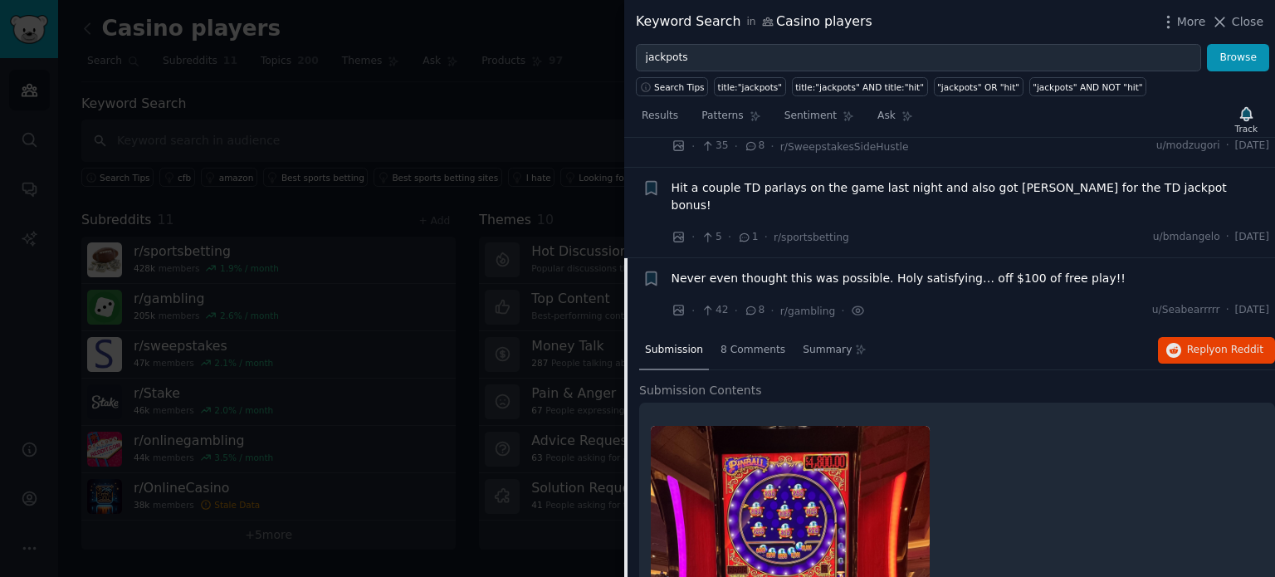
scroll to position [700, 0]
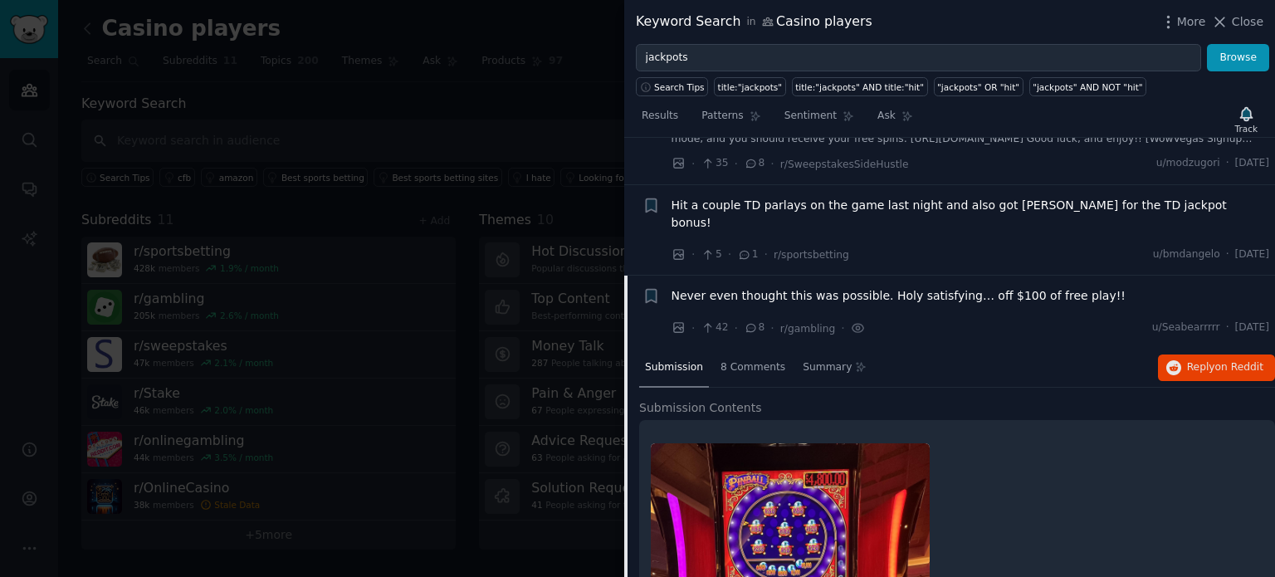
click at [763, 287] on span "Never even thought this was possible. Holy satisfying… off $100 of free play!!" at bounding box center [898, 295] width 454 height 17
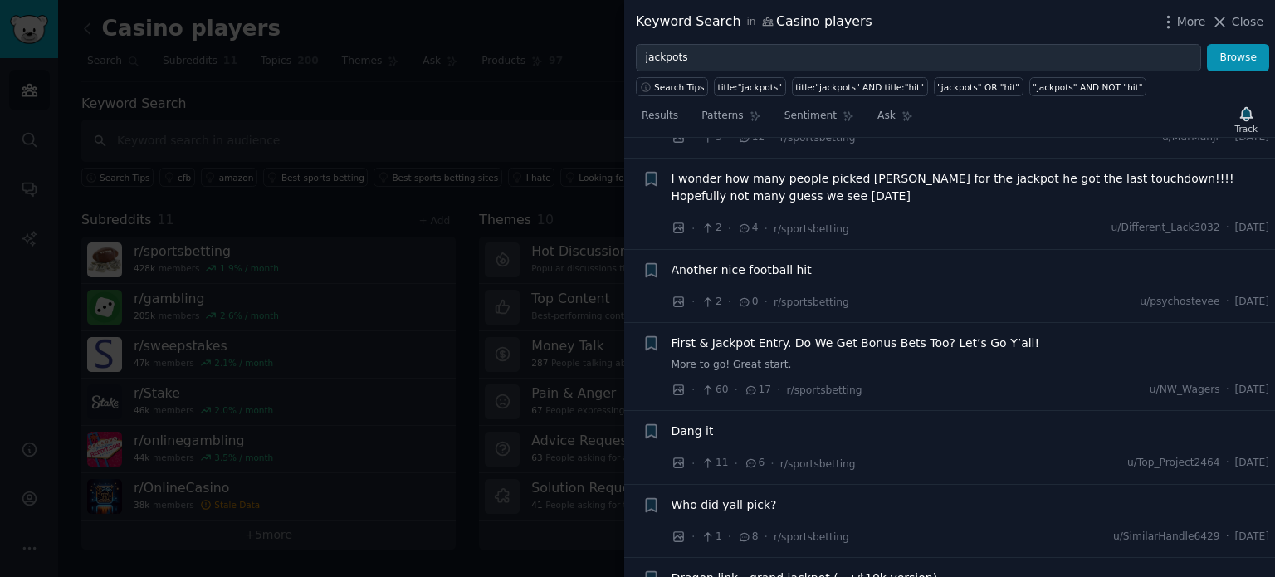
scroll to position [966, 0]
click at [893, 333] on span "First & Jackpot Entry. Do We Get Bonus Bets Too? Let’s Go Y’all!" at bounding box center [855, 341] width 368 height 17
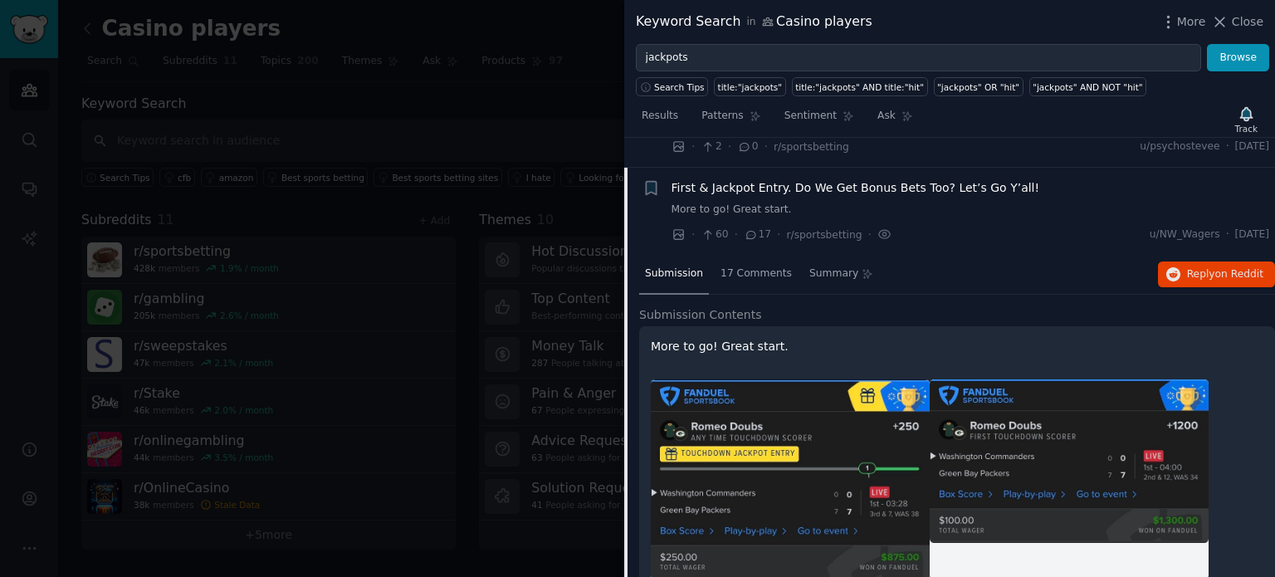
scroll to position [1129, 0]
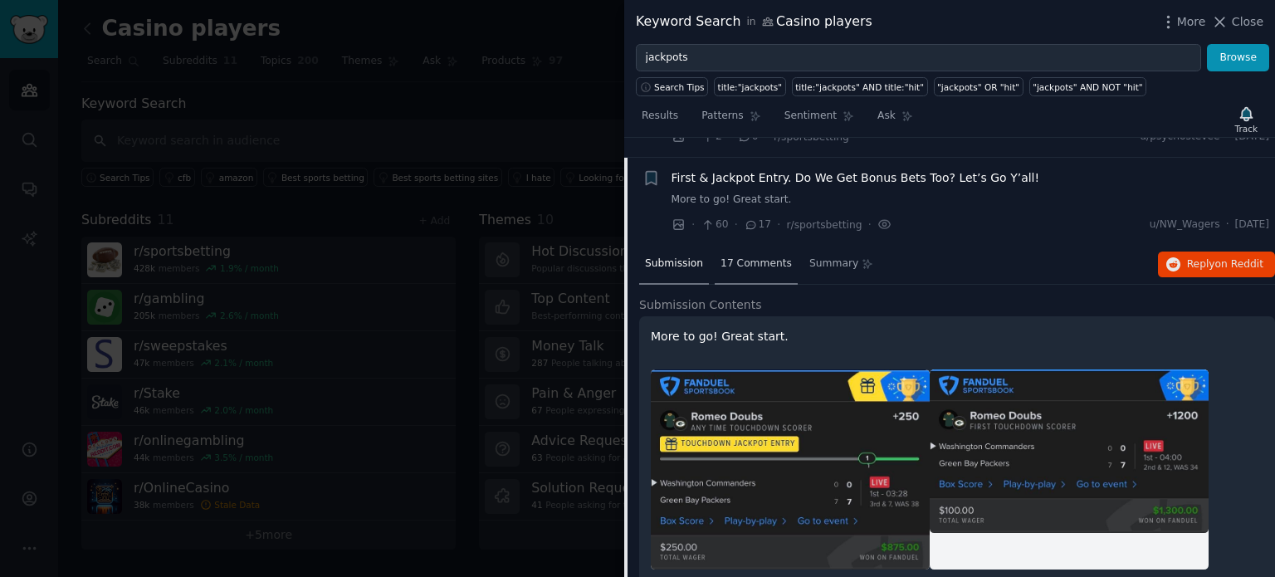
click at [741, 251] on div "17 Comments" at bounding box center [756, 265] width 83 height 40
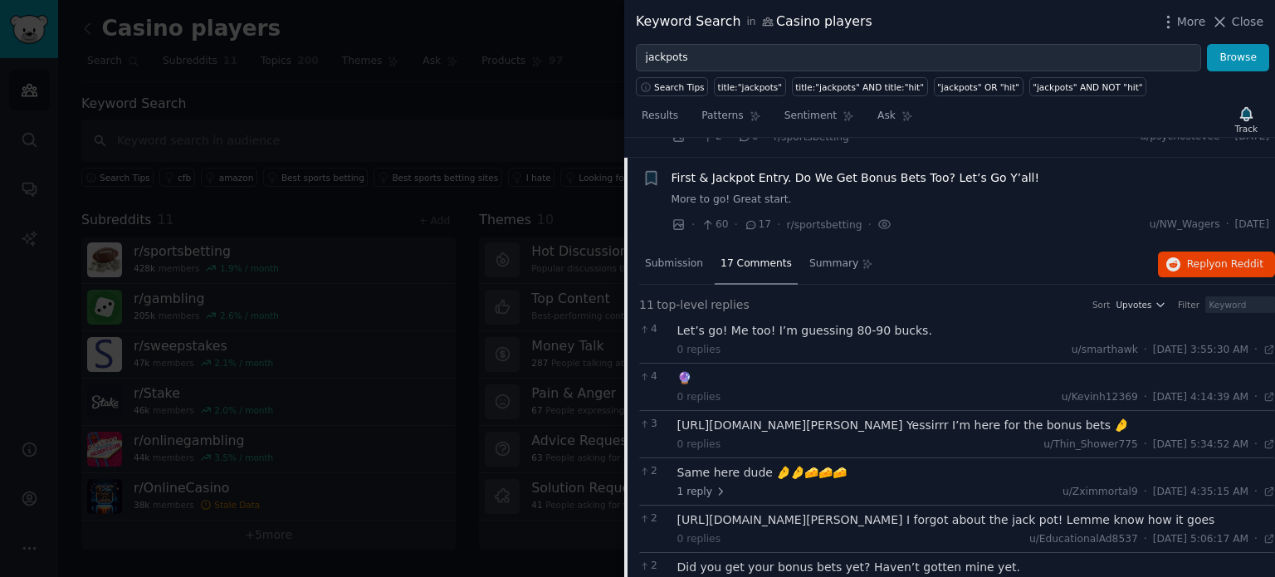
click at [832, 417] on div "[URL][DOMAIN_NAME][PERSON_NAME] Yessirrr I’m here for the bonus bets 🤌" at bounding box center [976, 425] width 598 height 17
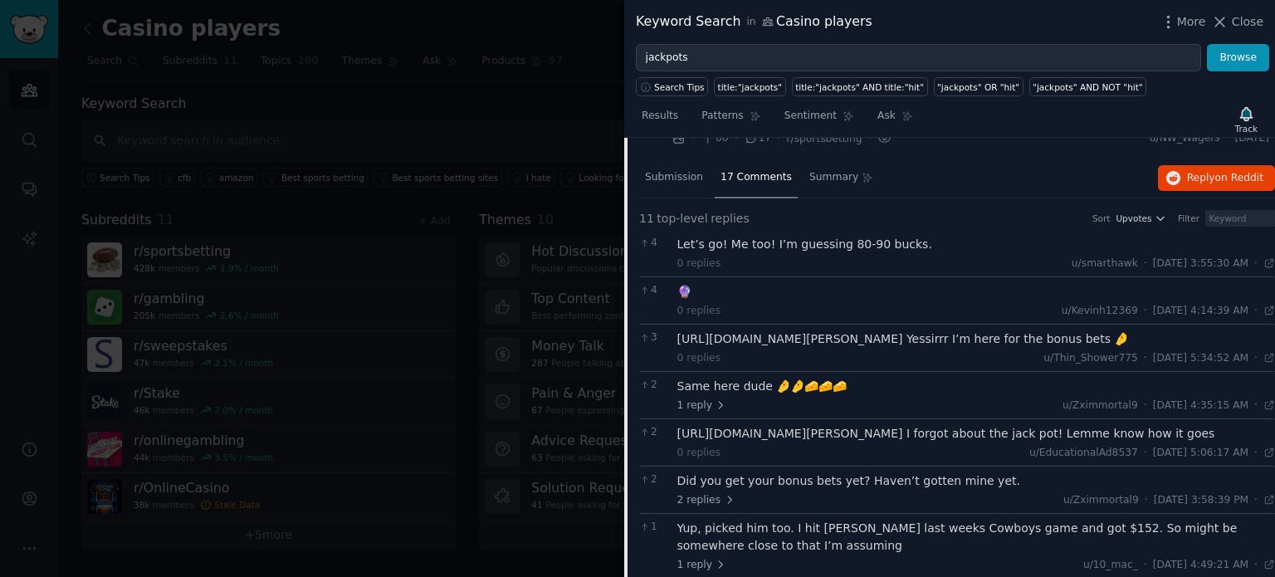
scroll to position [1218, 0]
click at [914, 439] on div "[URL][DOMAIN_NAME][PERSON_NAME] I forgot about the jack pot! Lemme know how it …" at bounding box center [976, 430] width 598 height 17
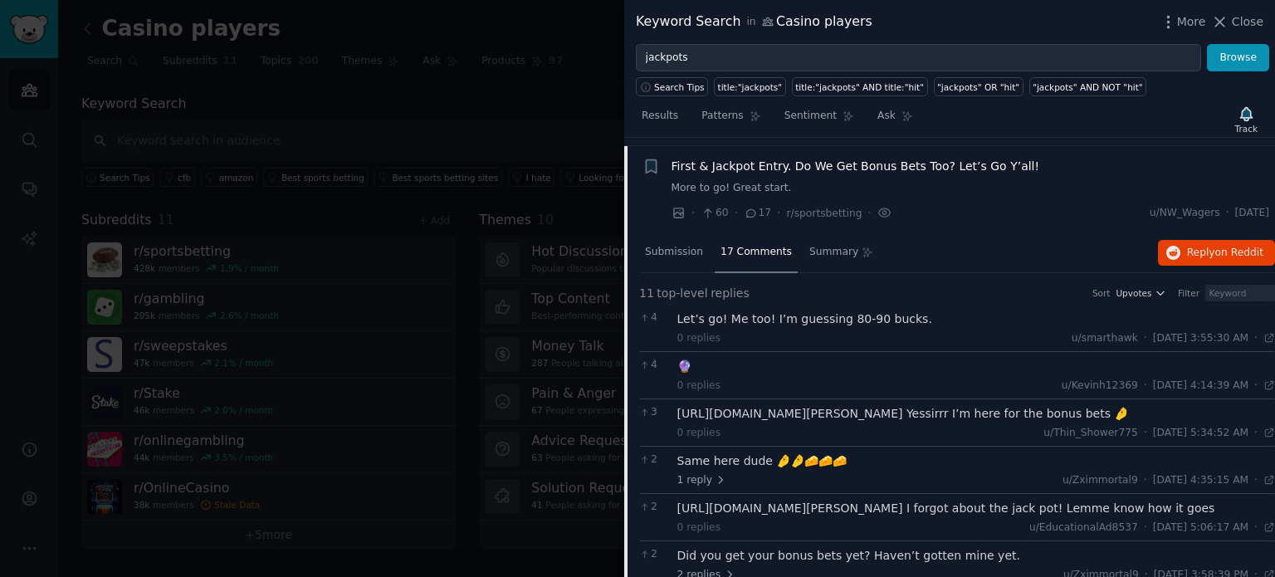
scroll to position [1129, 0]
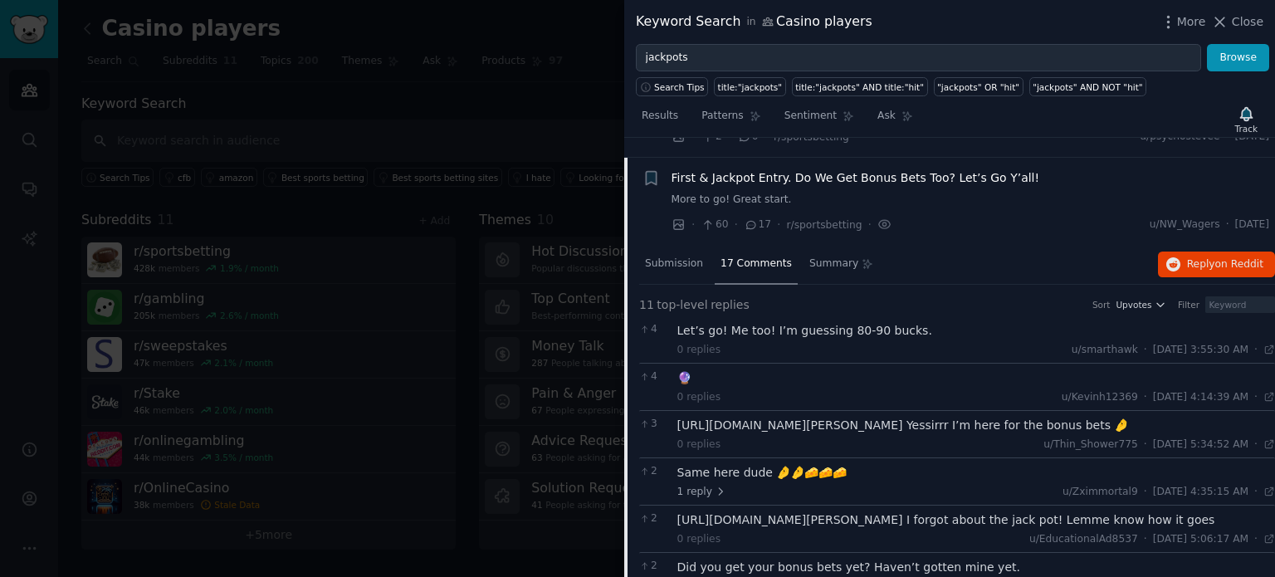
click at [768, 169] on span "First & Jackpot Entry. Do We Get Bonus Bets Too? Let’s Go Y’all!" at bounding box center [855, 177] width 368 height 17
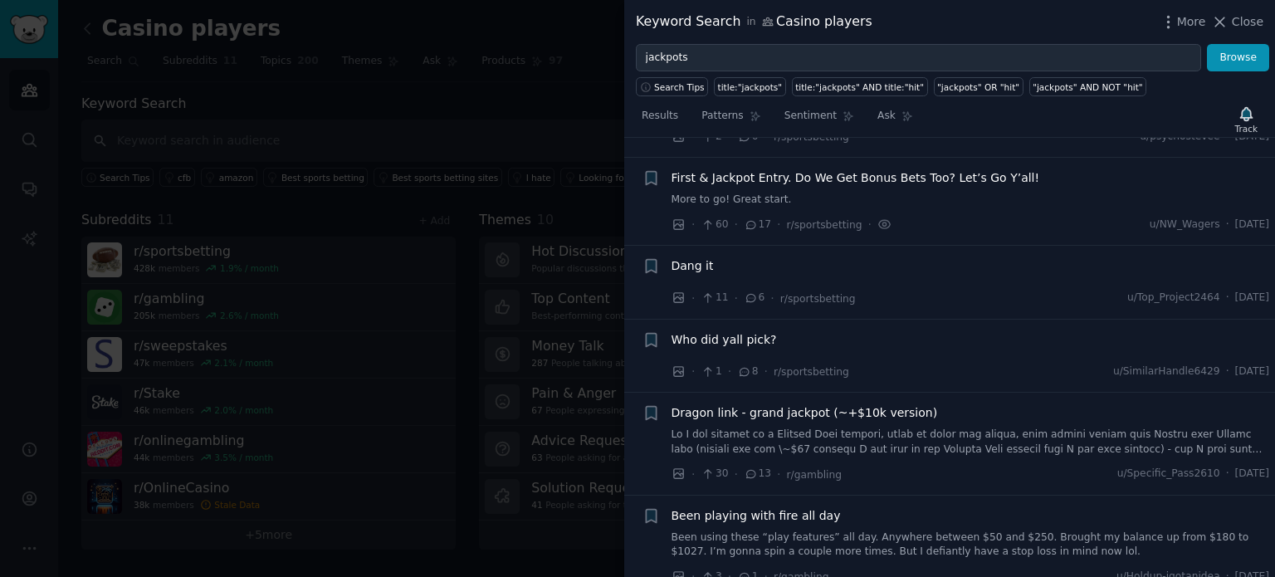
click at [768, 169] on span "First & Jackpot Entry. Do We Get Bonus Bets Too? Let’s Go Y’all!" at bounding box center [855, 177] width 368 height 17
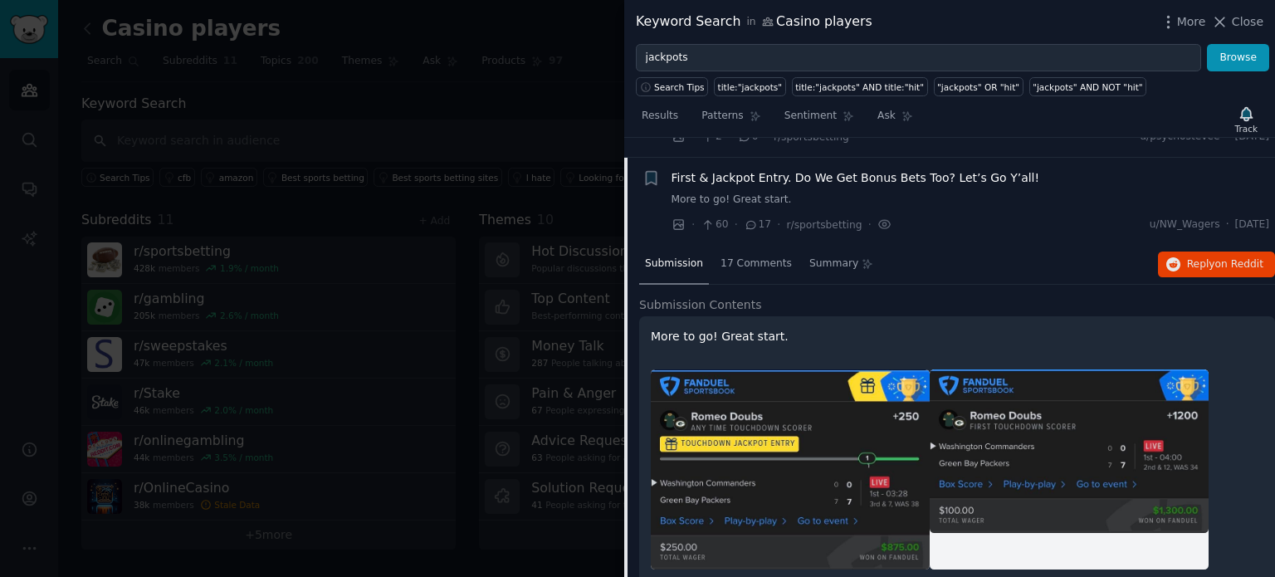
click at [763, 169] on span "First & Jackpot Entry. Do We Get Bonus Bets Too? Let’s Go Y’all!" at bounding box center [855, 177] width 368 height 17
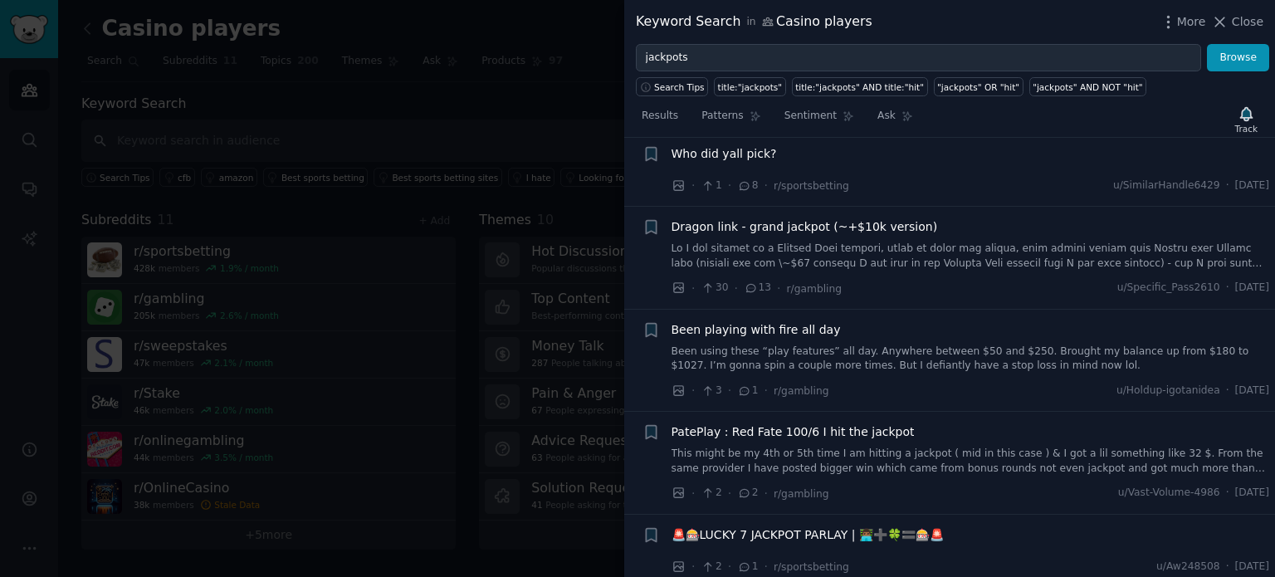
scroll to position [1321, 0]
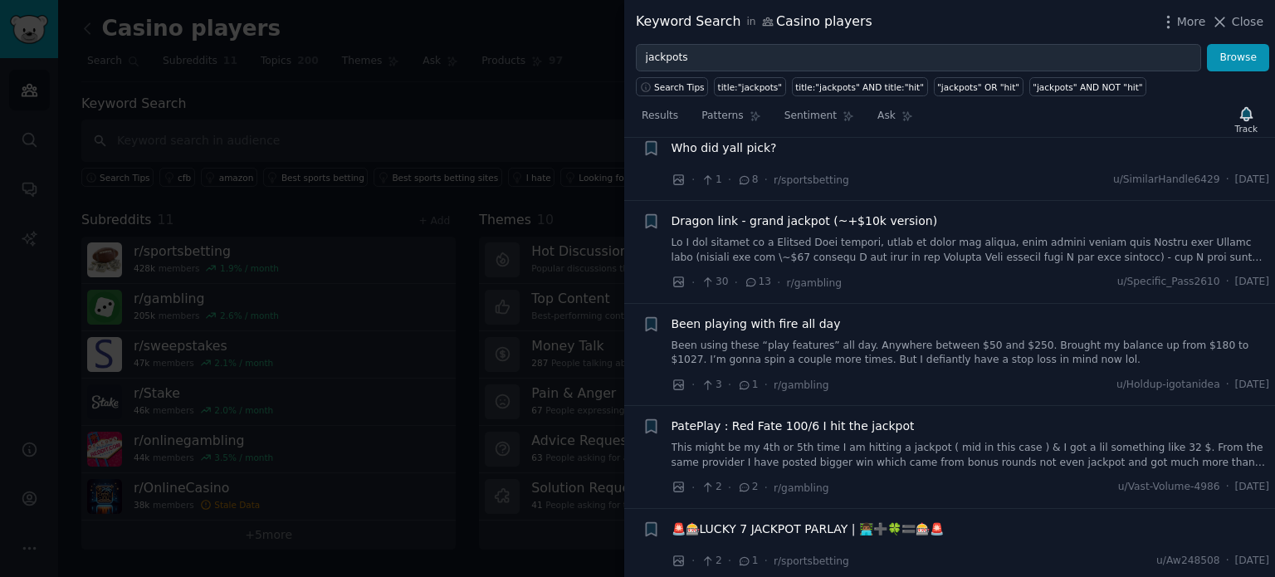
click at [803, 315] on span "Been playing with fire all day" at bounding box center [755, 323] width 169 height 17
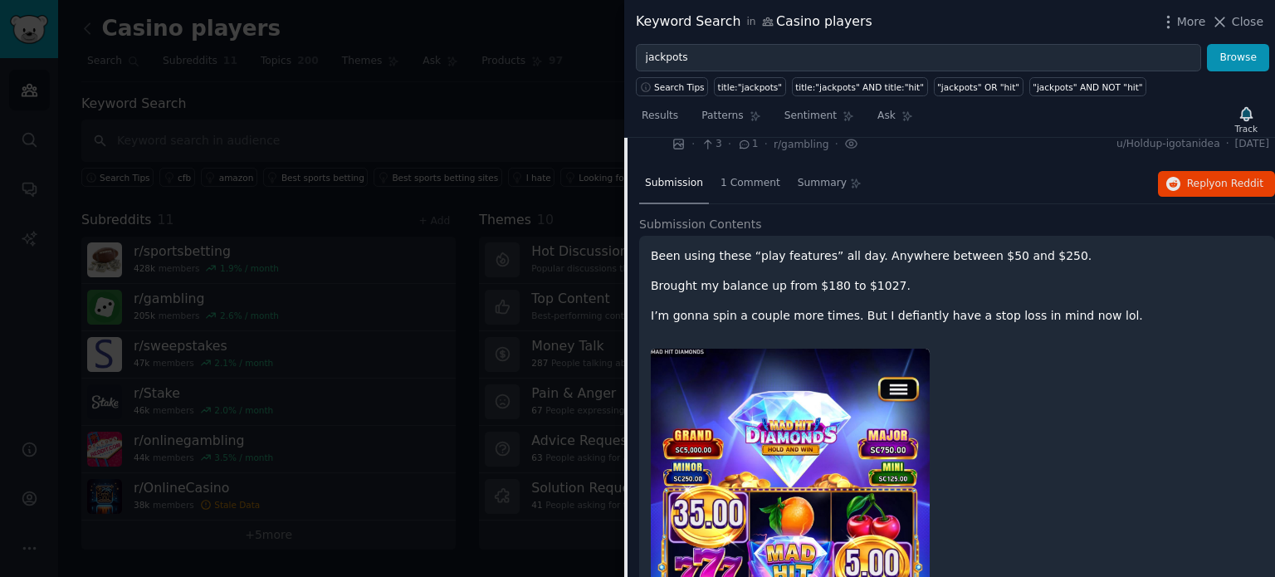
scroll to position [1554, 0]
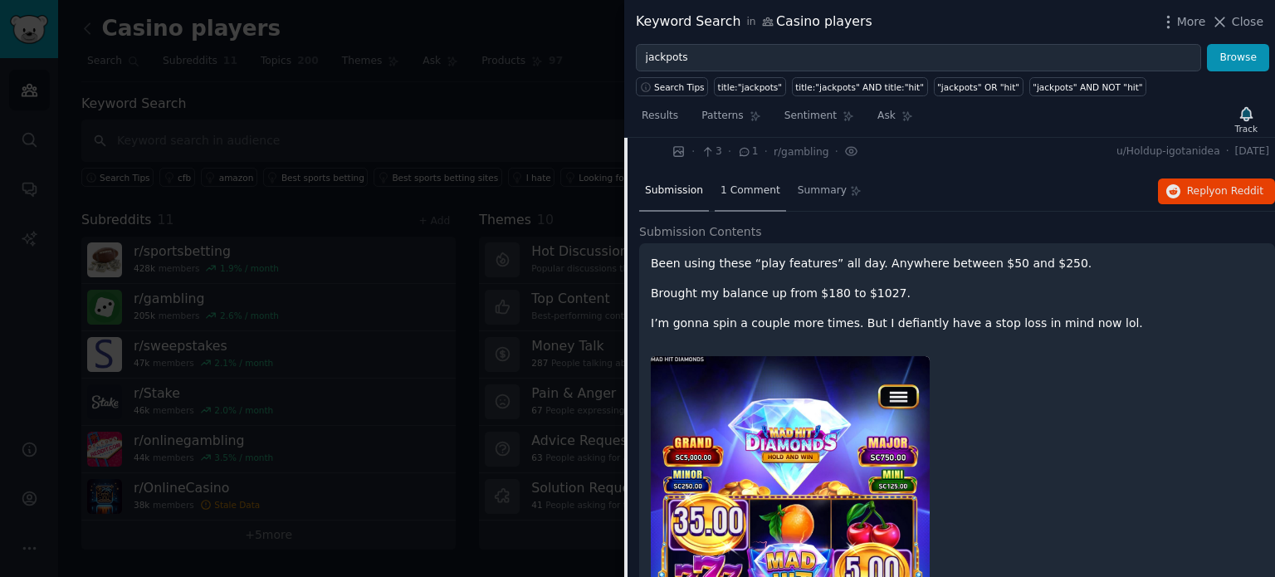
click at [747, 183] on span "1 Comment" at bounding box center [750, 190] width 60 height 15
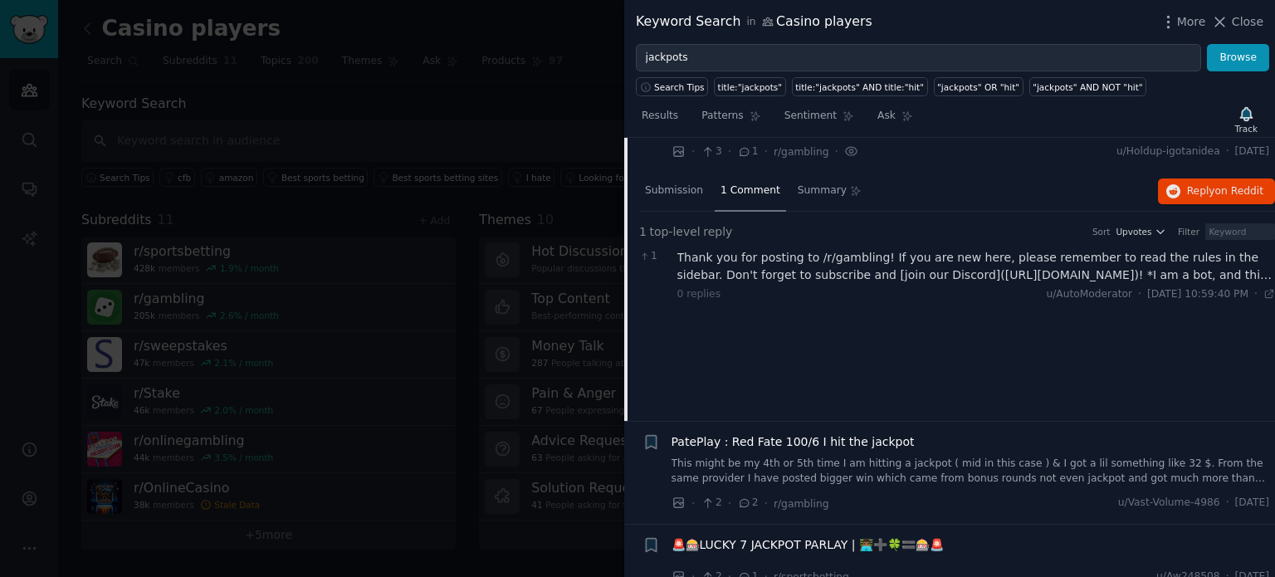
click at [745, 183] on span "1 Comment" at bounding box center [750, 190] width 60 height 15
click at [688, 183] on span "Submission" at bounding box center [674, 190] width 58 height 15
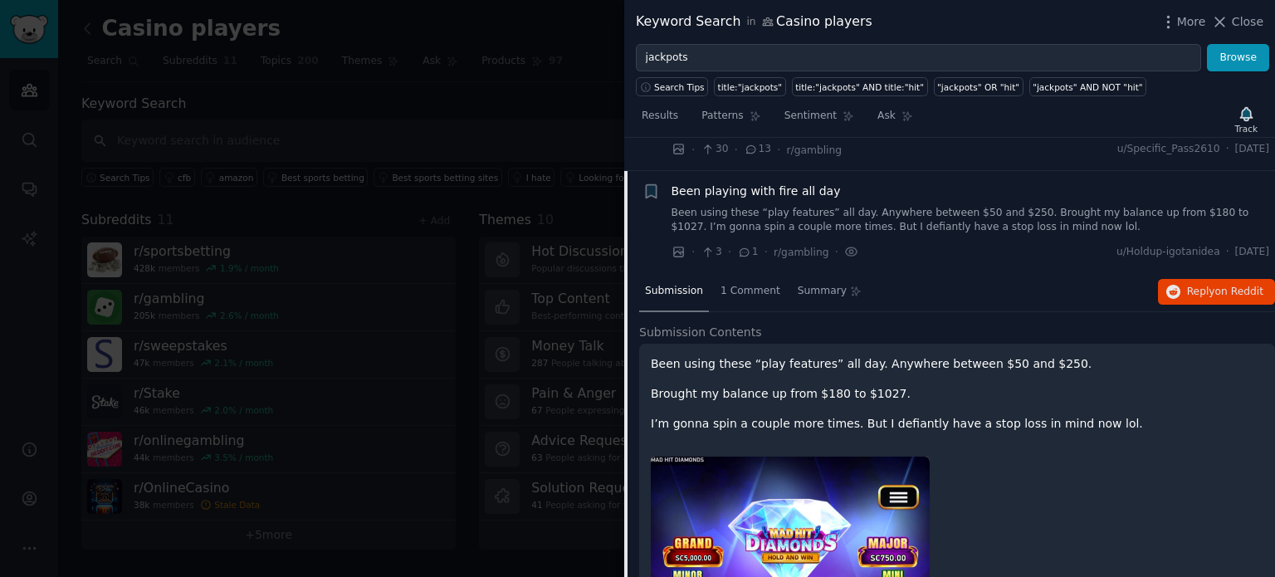
scroll to position [1451, 0]
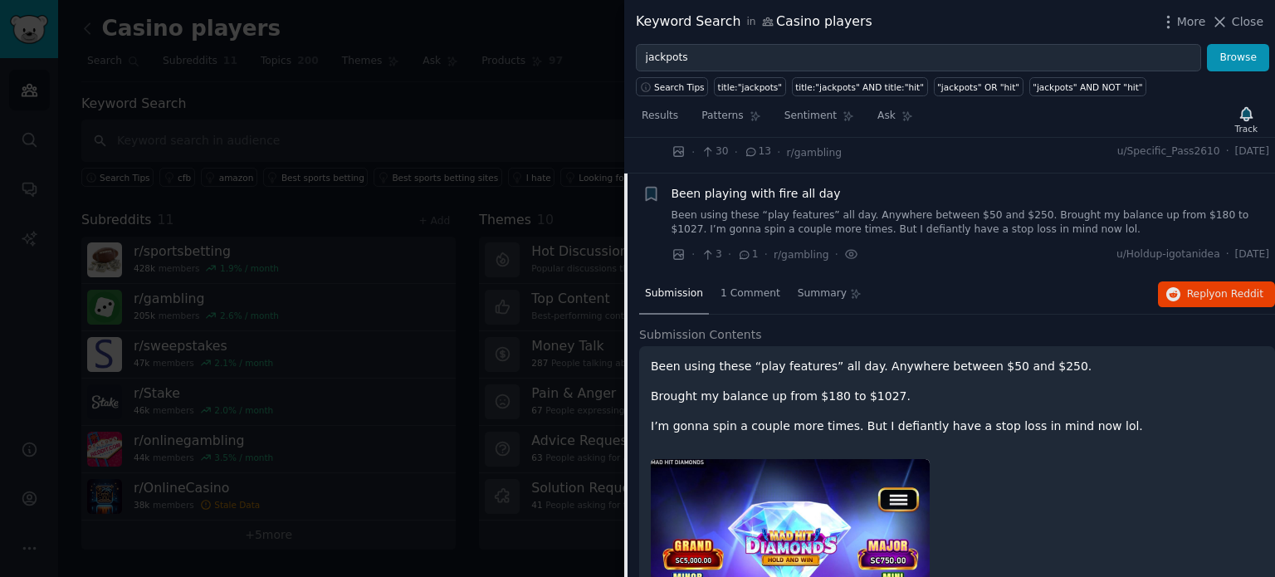
click at [722, 185] on span "Been playing with fire all day" at bounding box center [755, 193] width 169 height 17
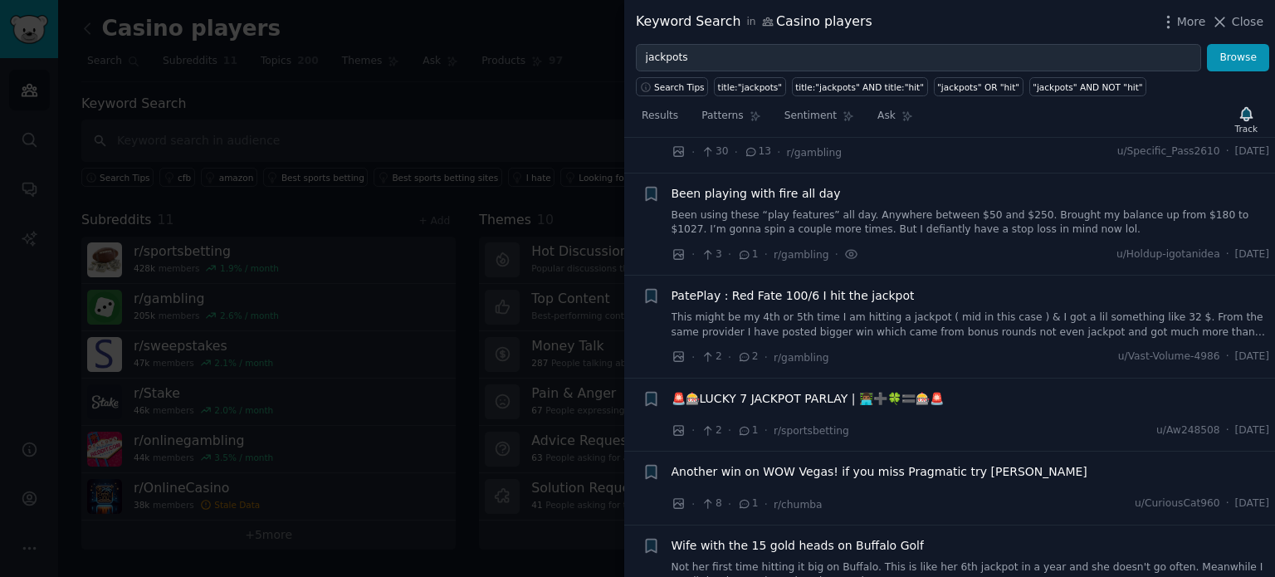
scroll to position [1466, 0]
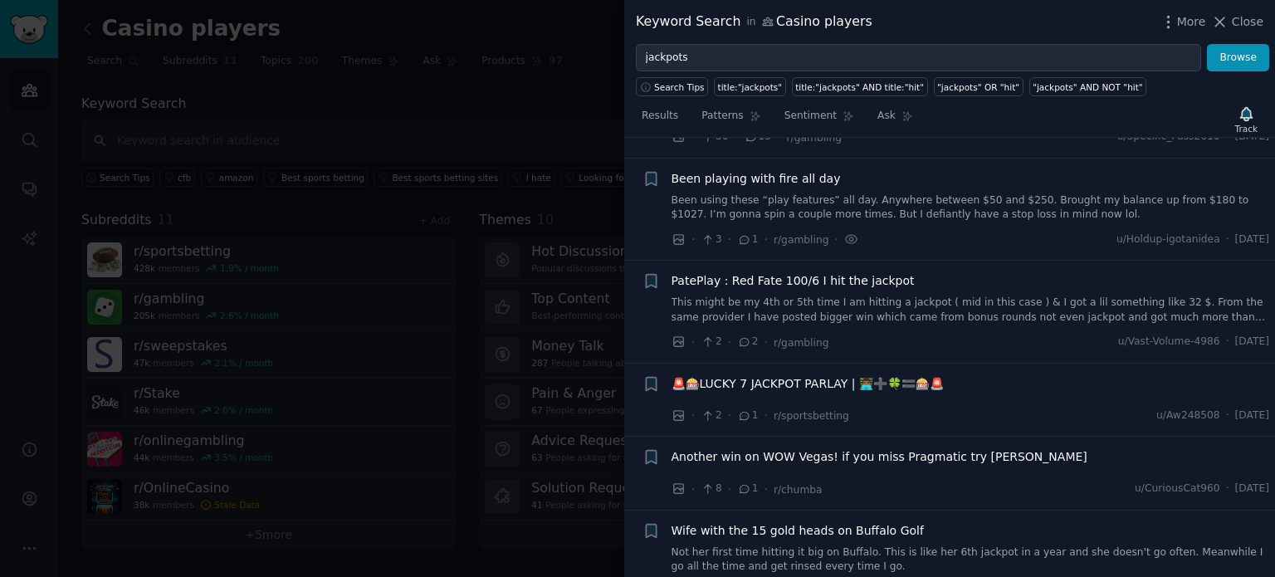
click at [820, 272] on span "PatePlay : Red Fate 100/6 I hit the jackpot" at bounding box center [792, 280] width 243 height 17
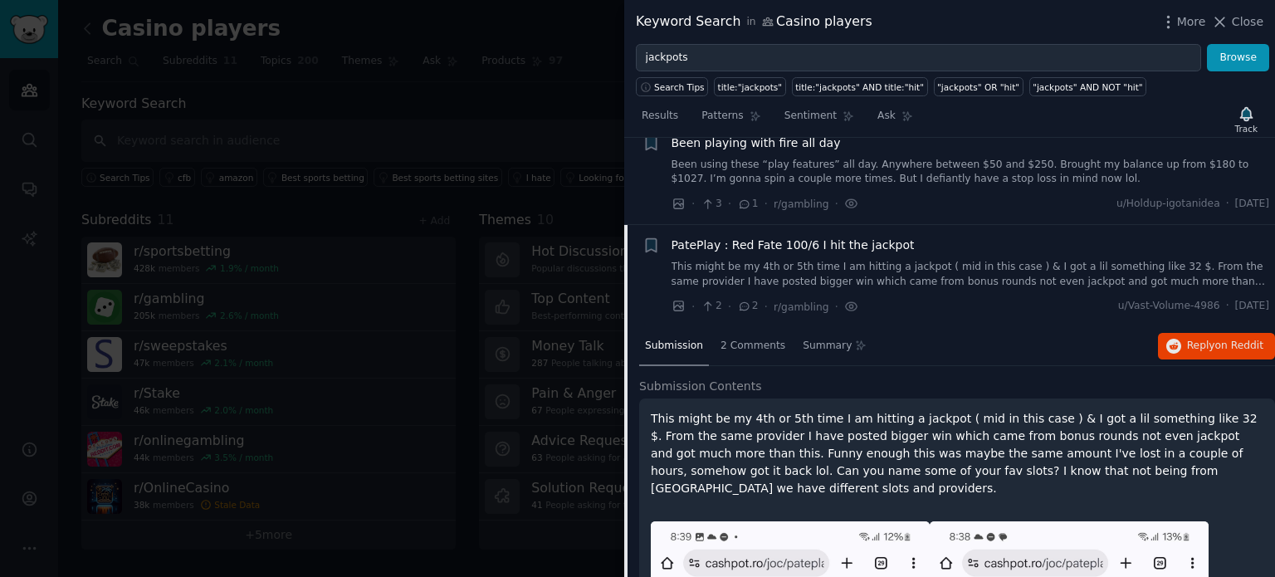
scroll to position [1495, 0]
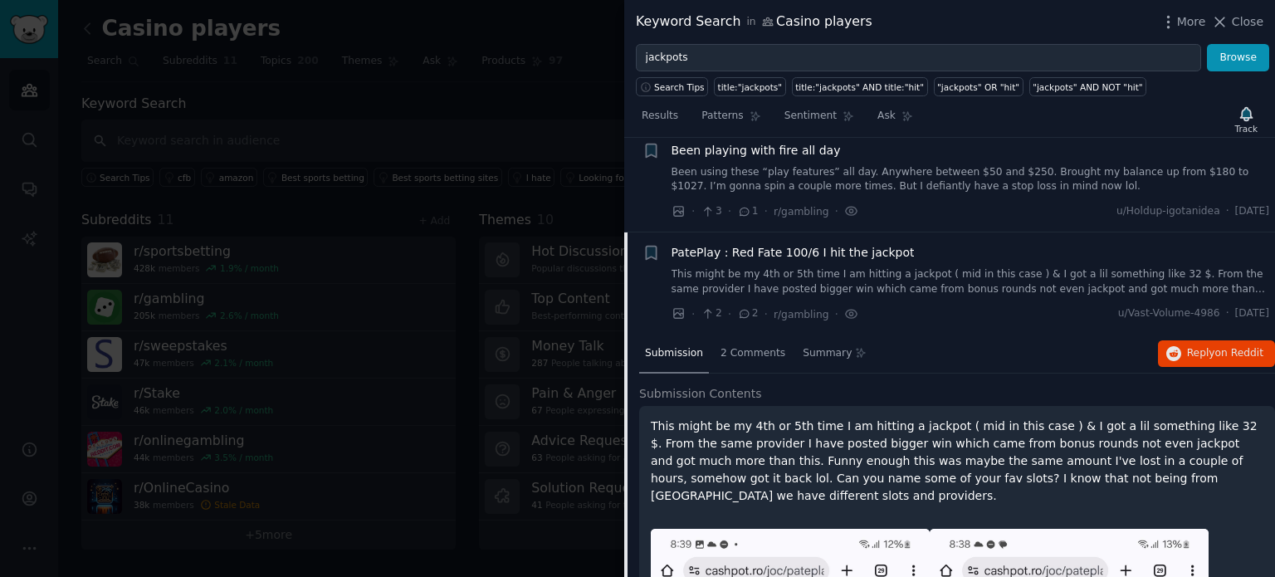
click at [773, 244] on span "PatePlay : Red Fate 100/6 I hit the jackpot" at bounding box center [792, 252] width 243 height 17
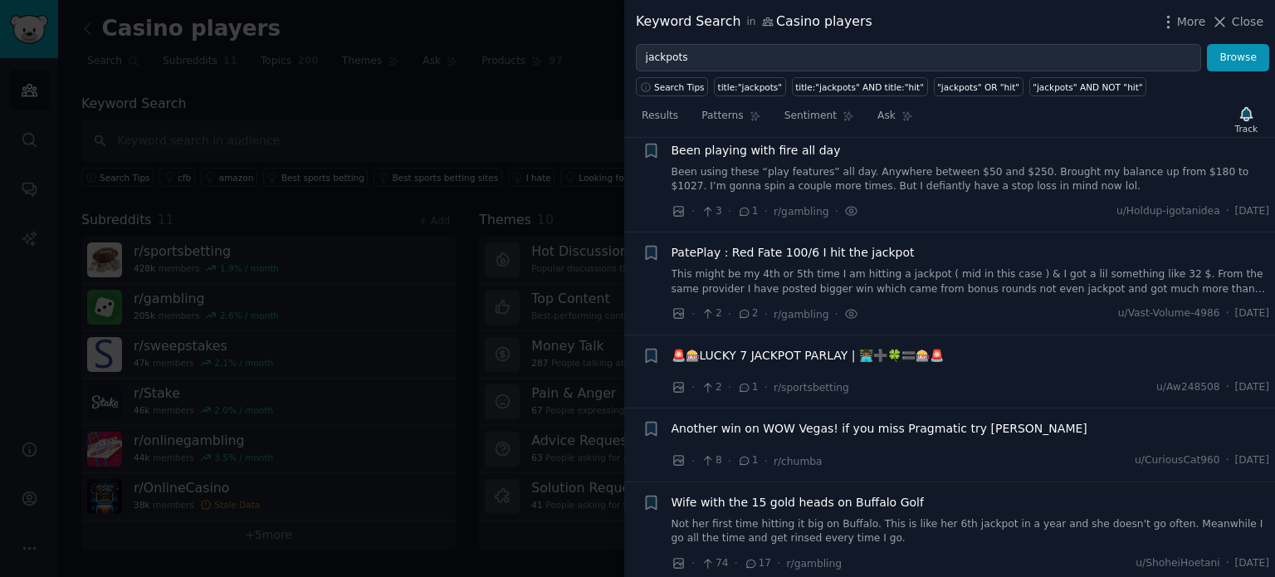
scroll to position [1568, 0]
